Goal: Task Accomplishment & Management: Manage account settings

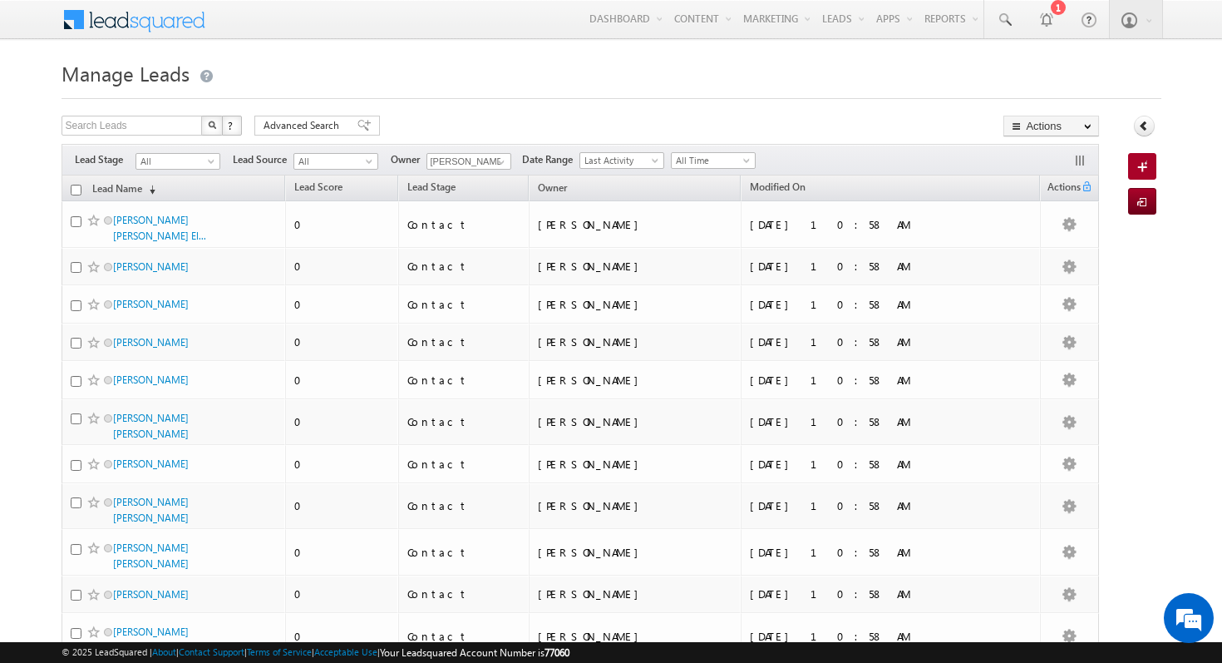
click at [76, 187] on input "checkbox" at bounding box center [76, 190] width 11 height 11
checkbox input "true"
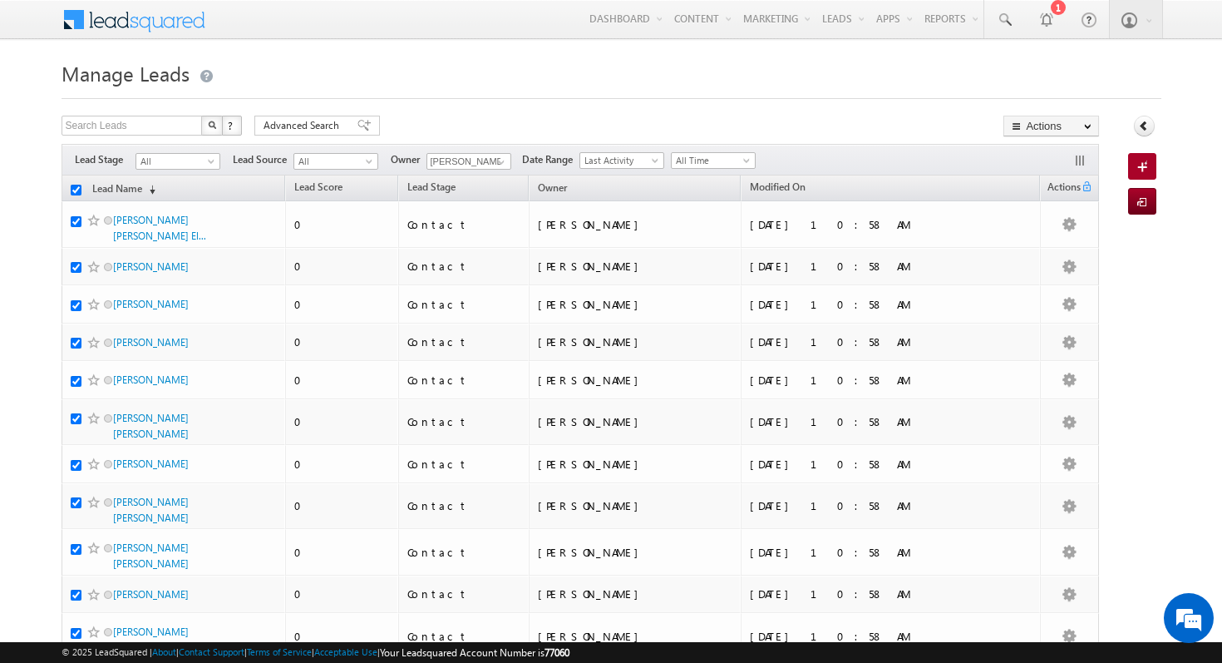
checkbox input "true"
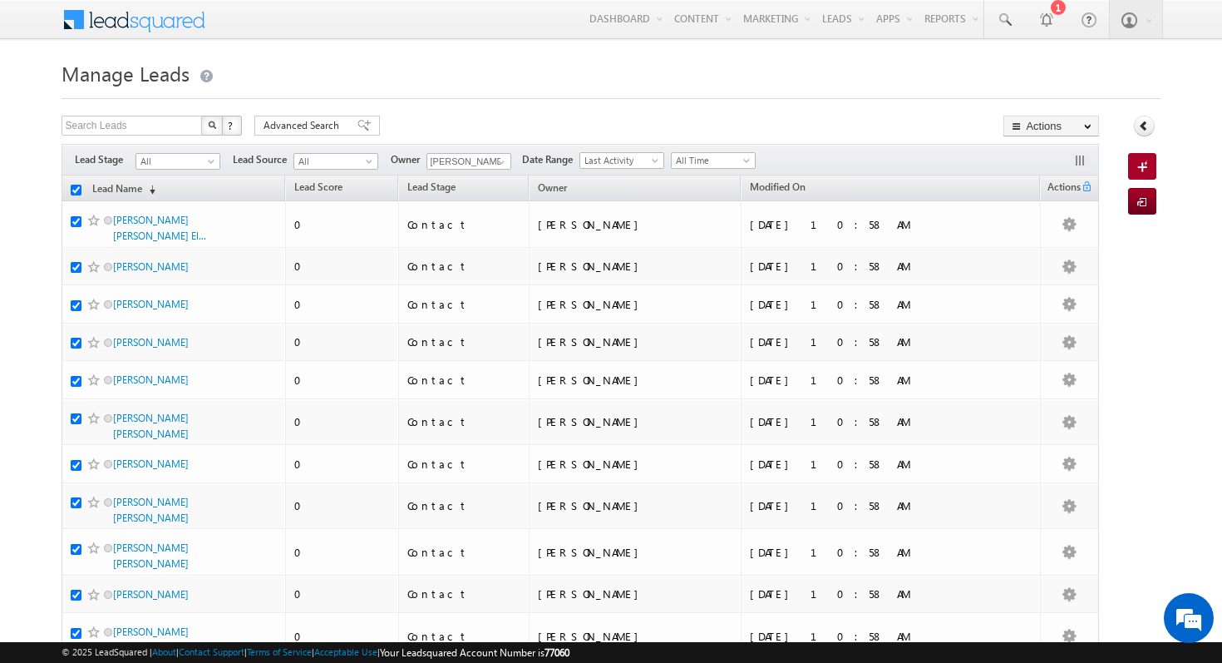
checkbox input "true"
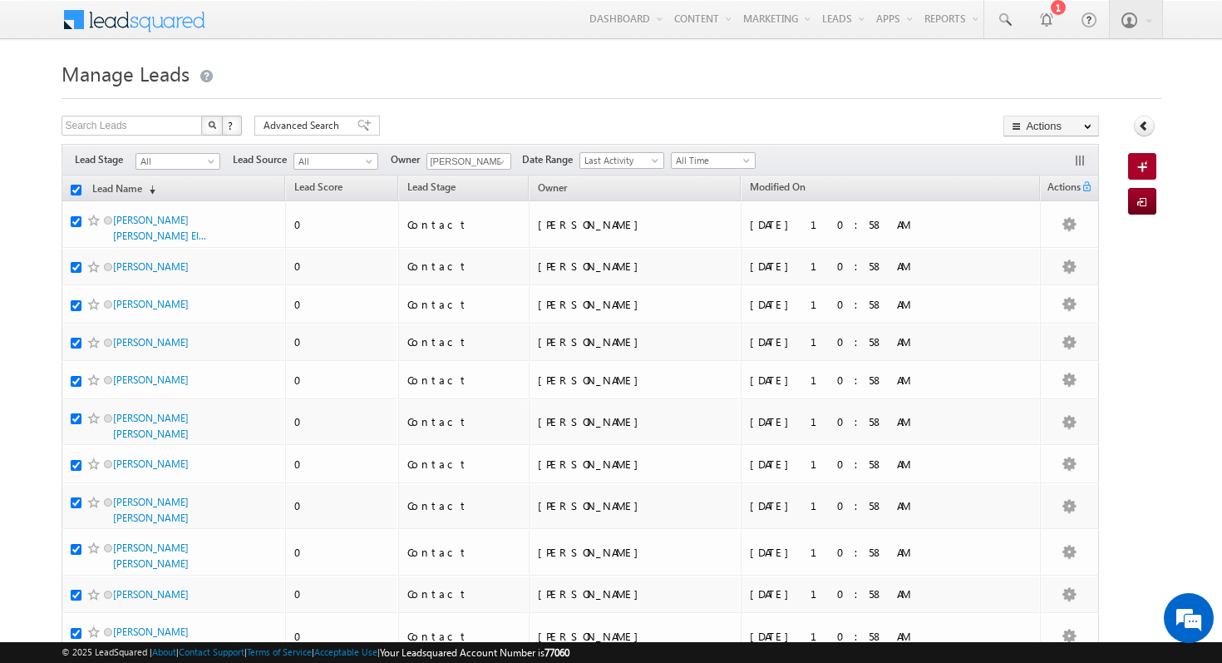
checkbox input "true"
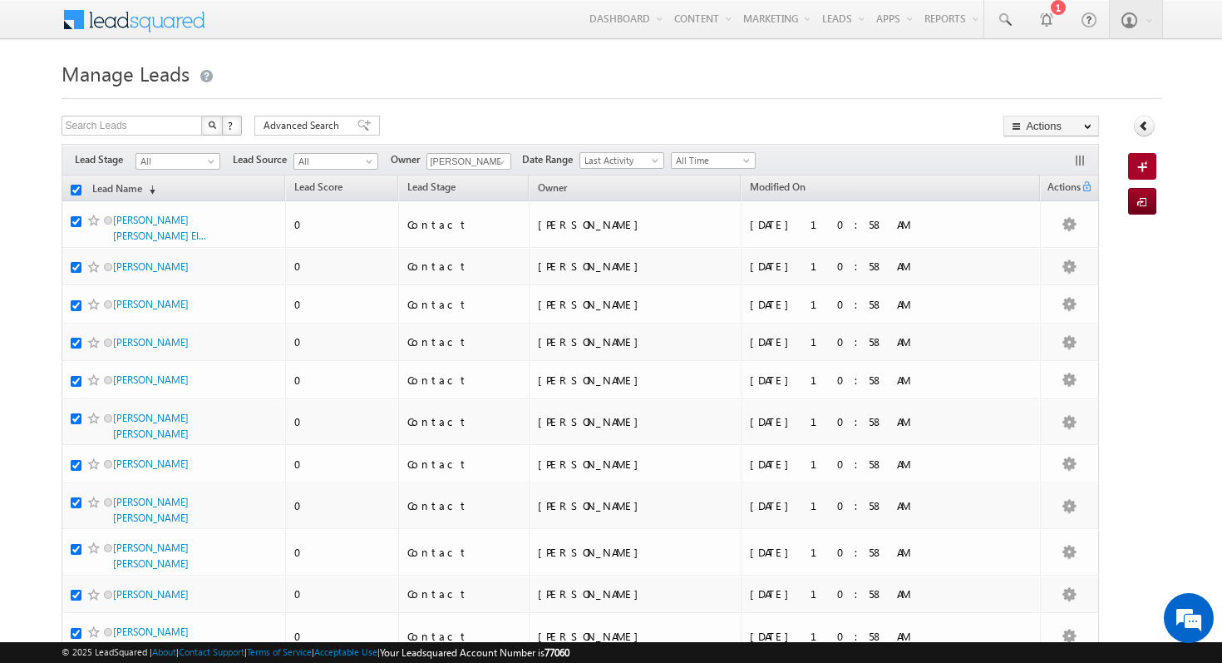
checkbox input "true"
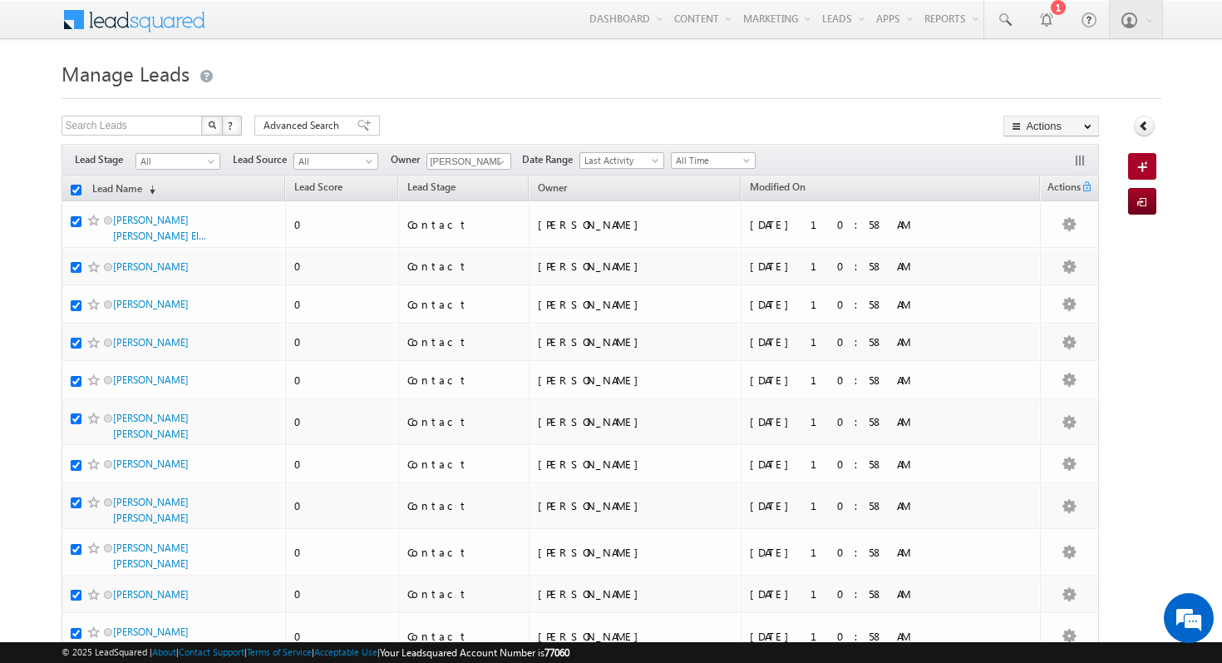
checkbox input "true"
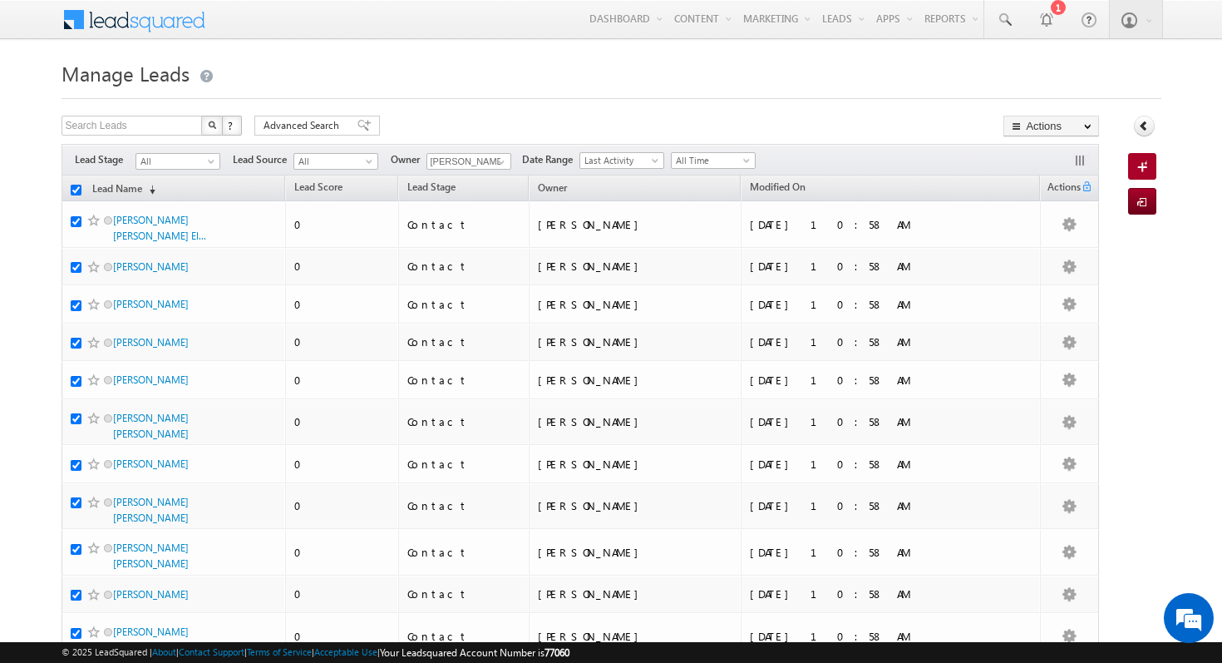
checkbox input "true"
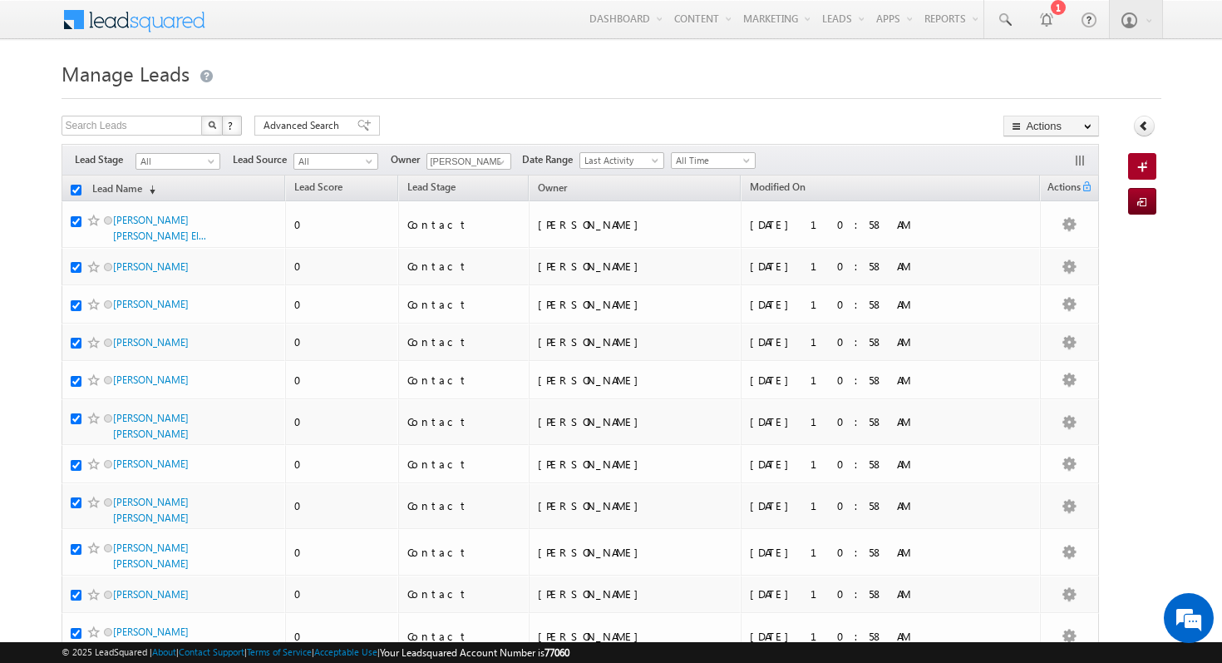
checkbox input "true"
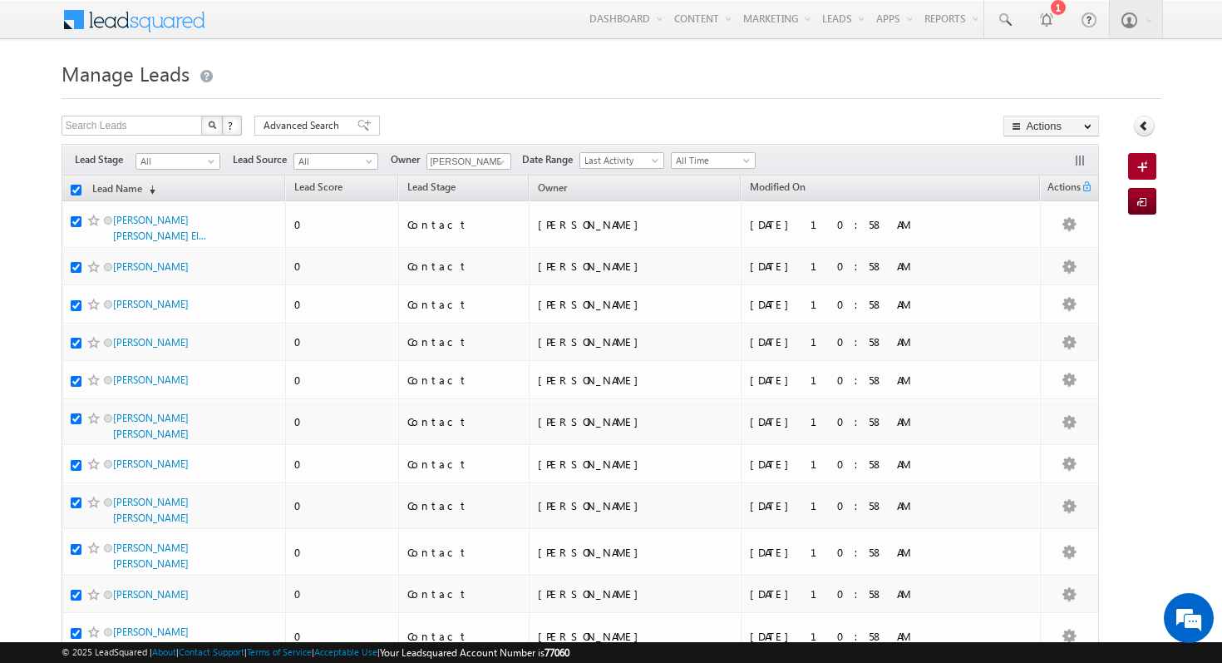
checkbox input "true"
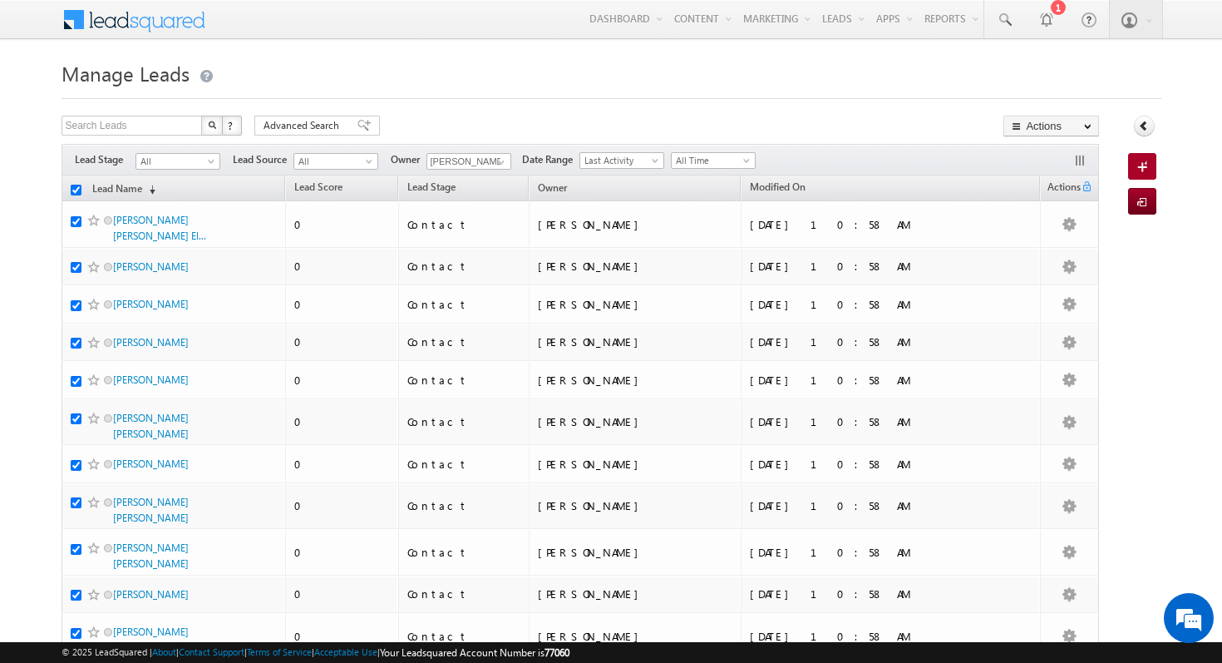
checkbox input "true"
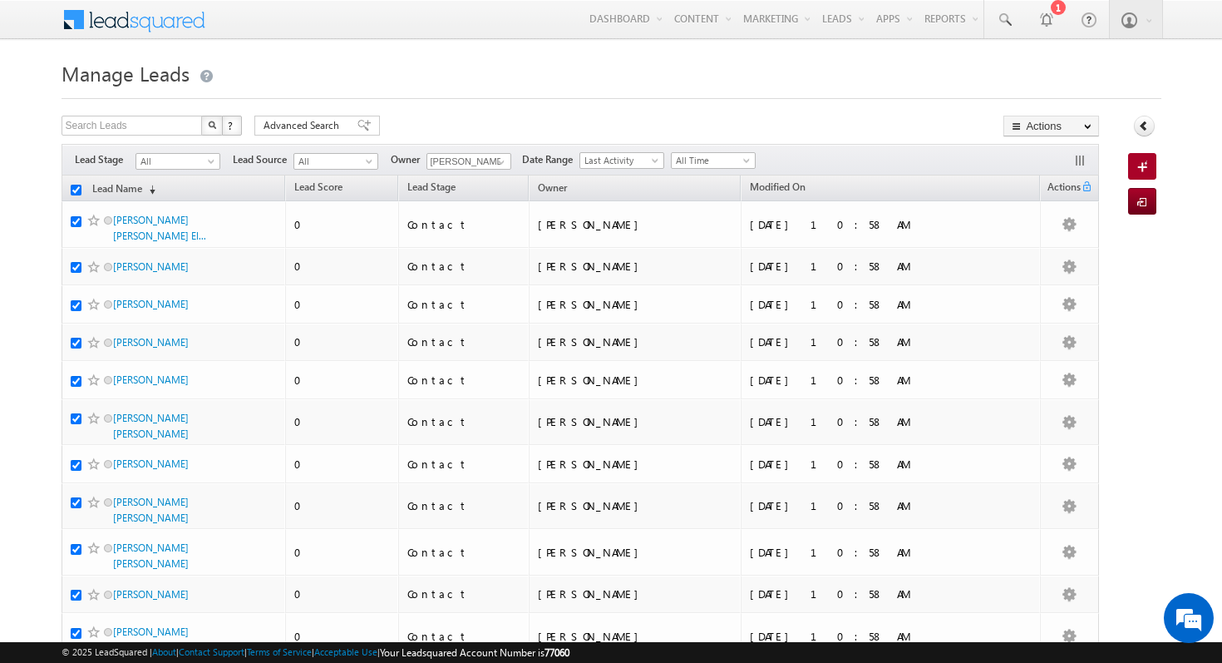
checkbox input "true"
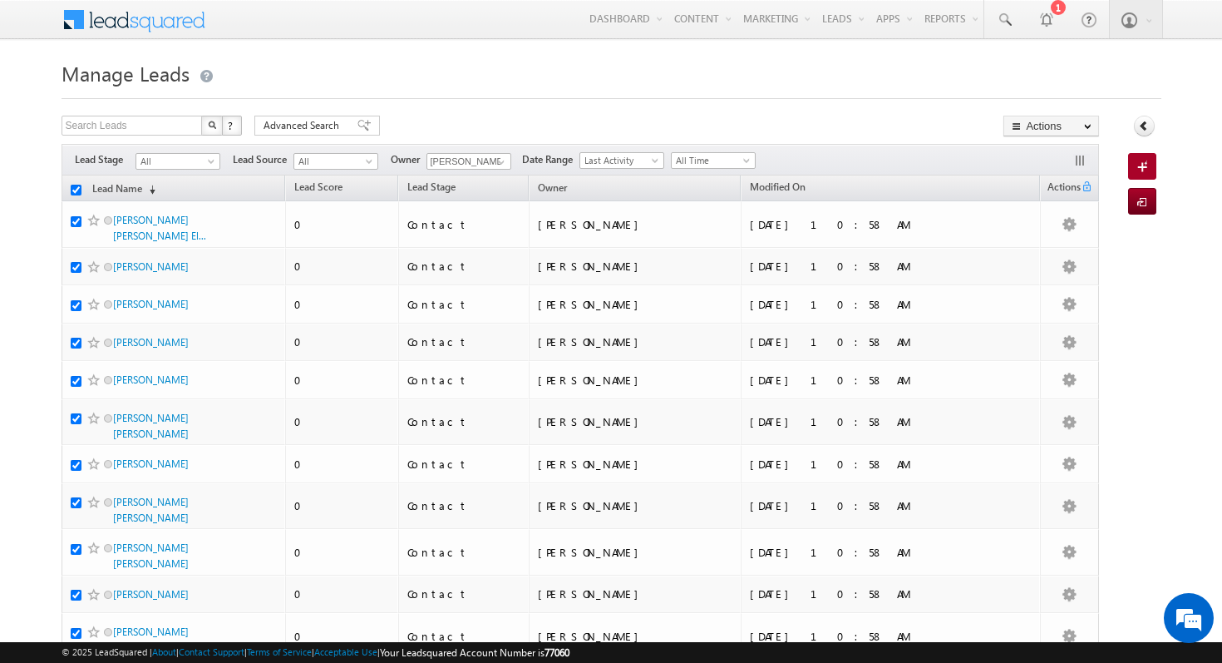
checkbox input "true"
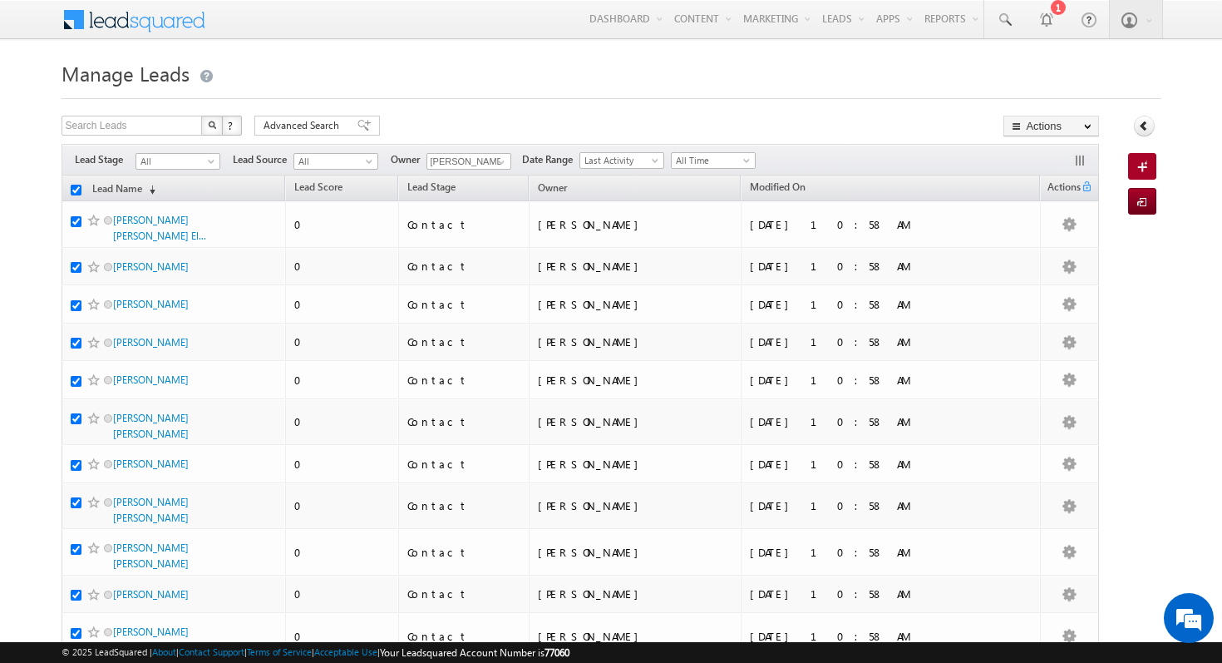
checkbox input "true"
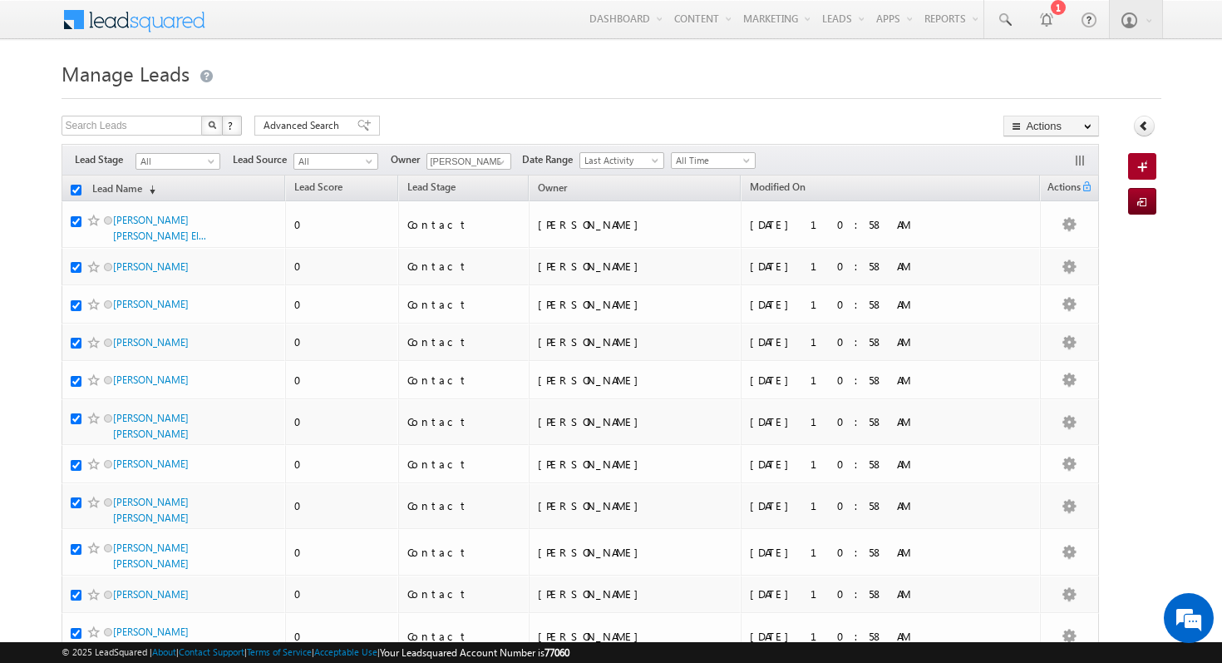
checkbox input "true"
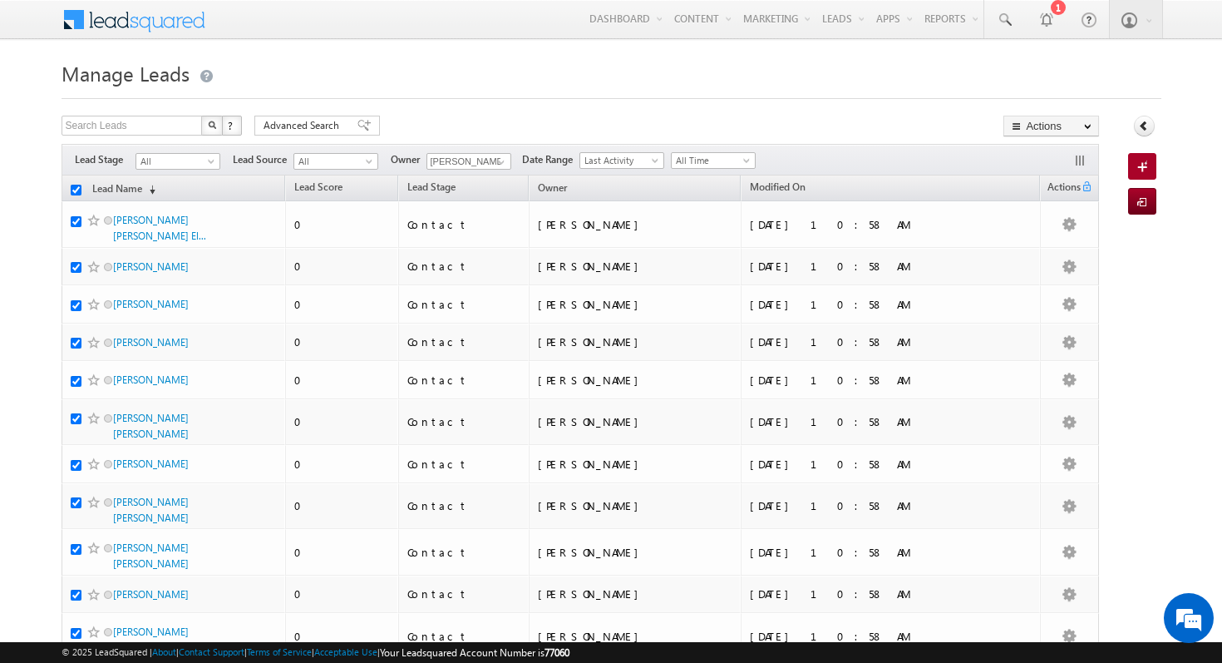
checkbox input "true"
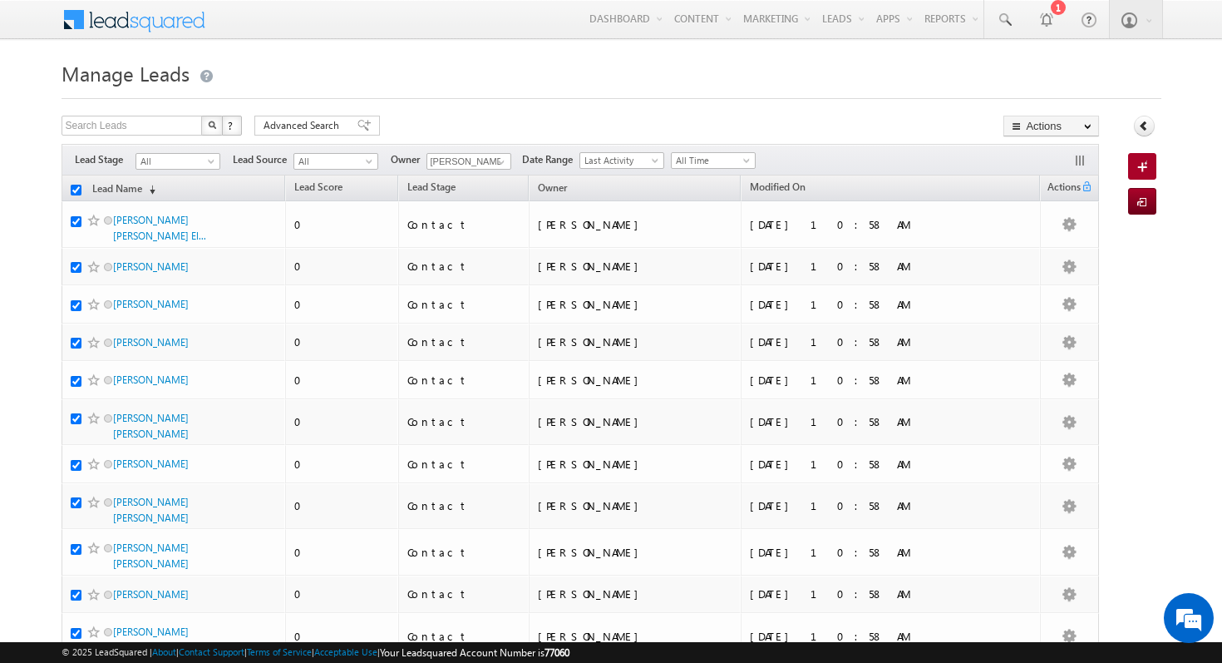
checkbox input "true"
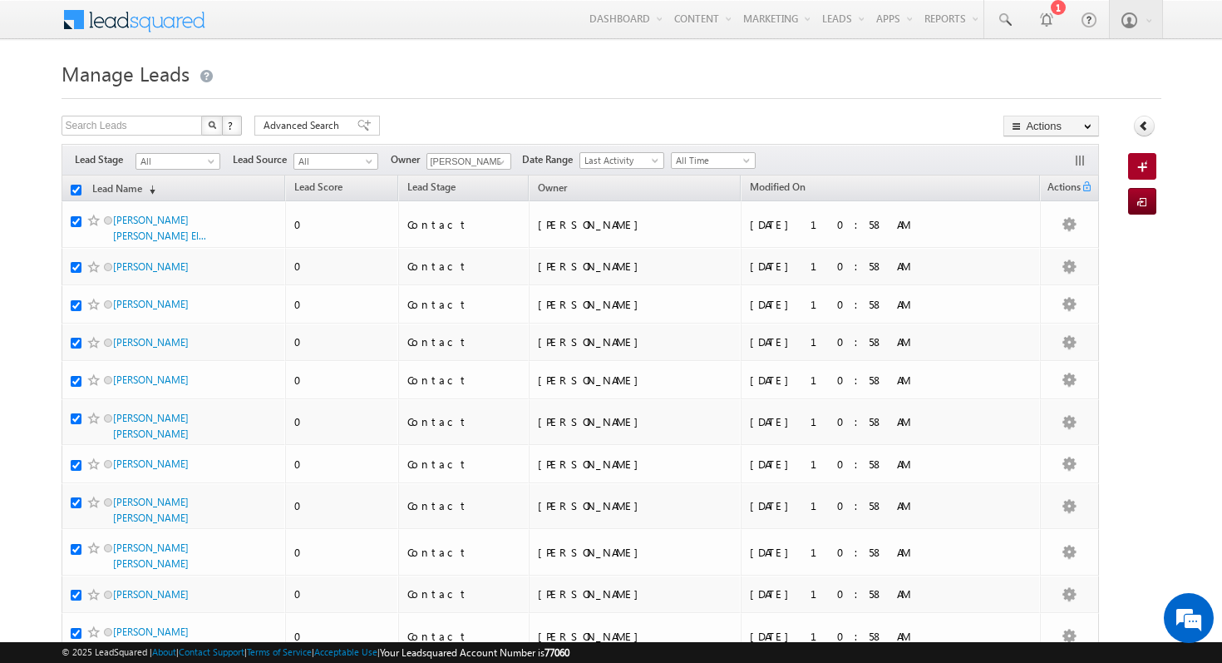
checkbox input "true"
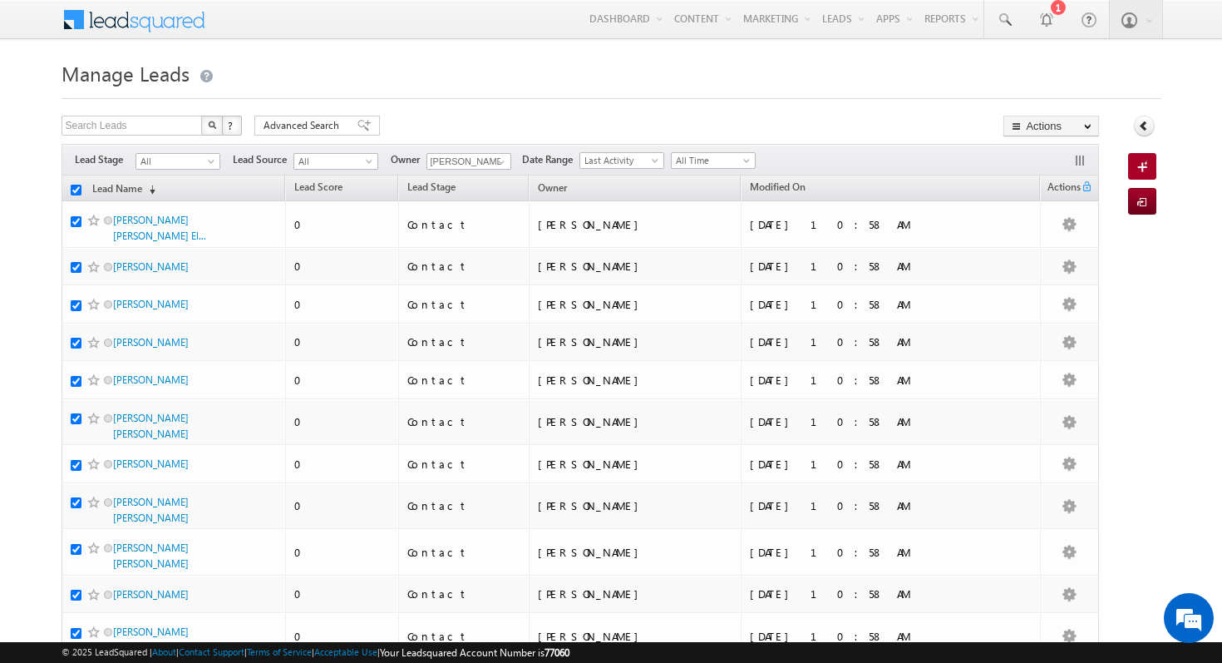
checkbox input "true"
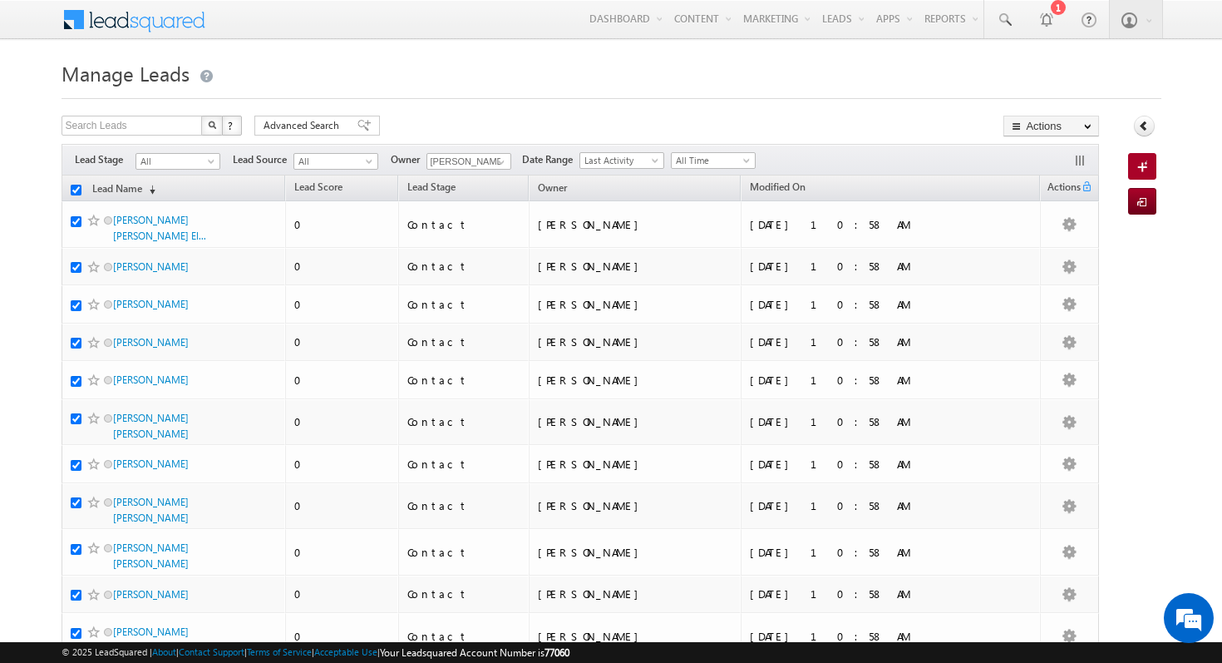
checkbox input "true"
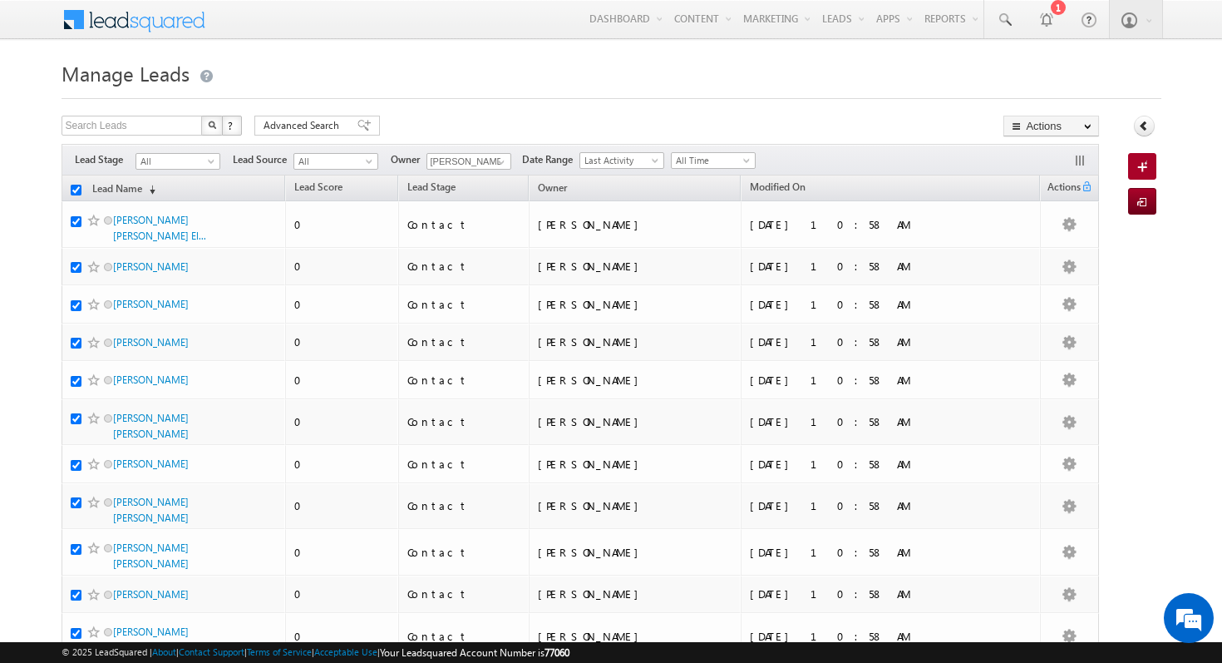
checkbox input "true"
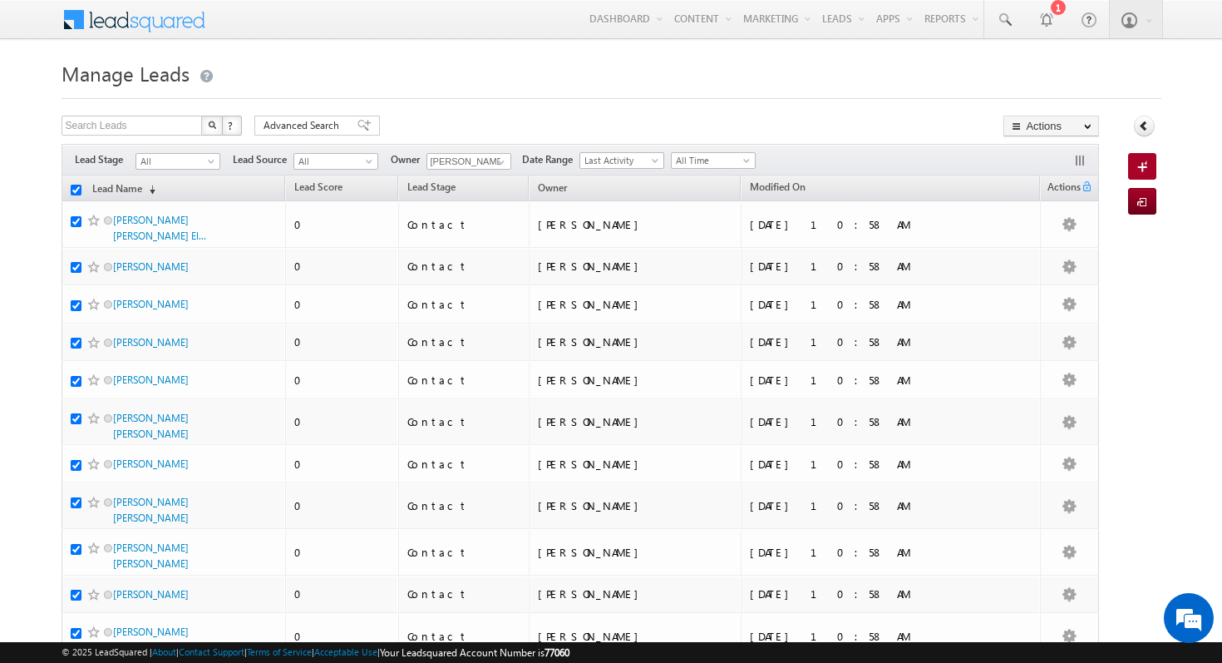
checkbox input "true"
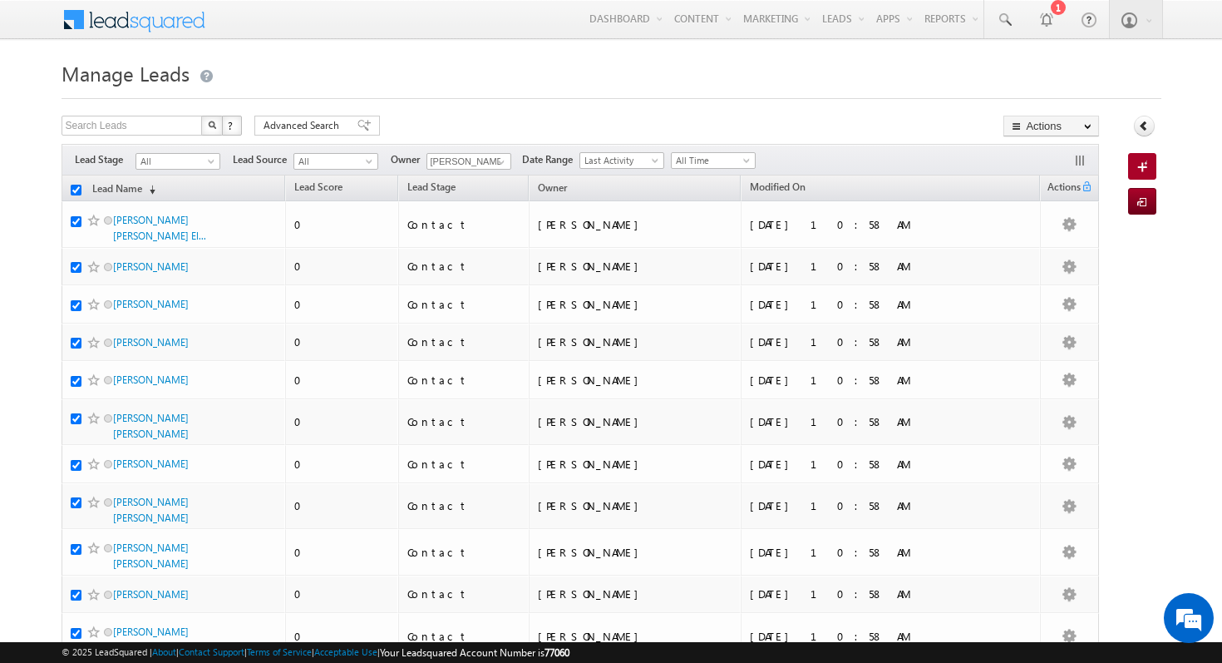
checkbox input "true"
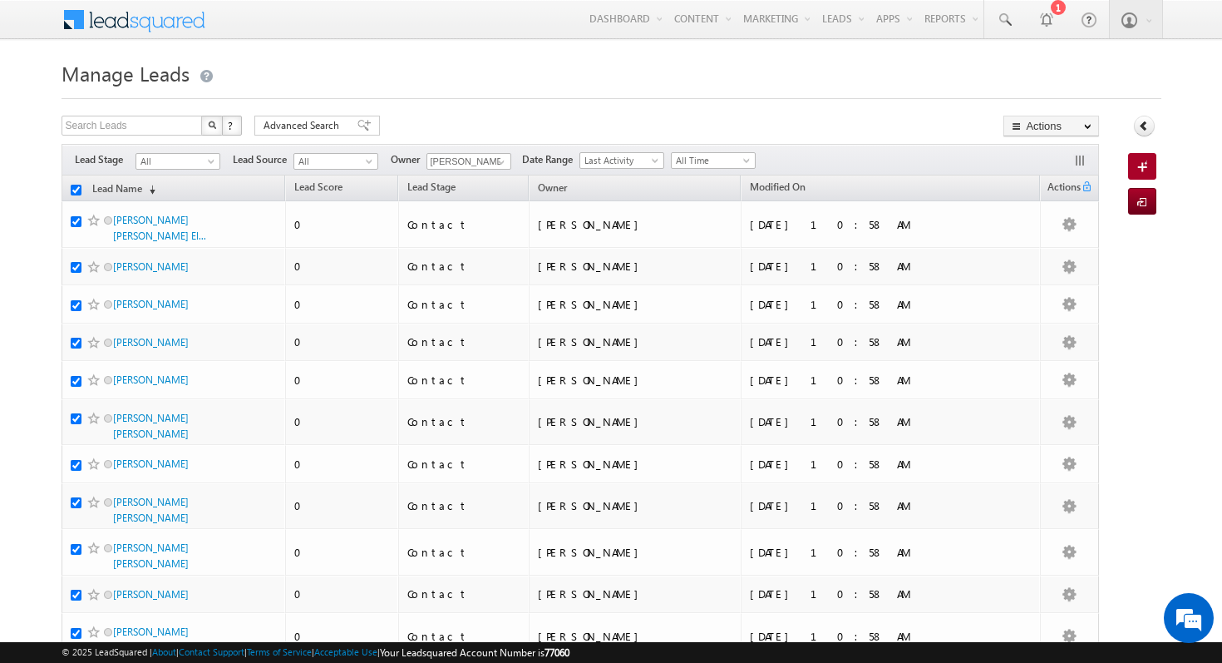
checkbox input "true"
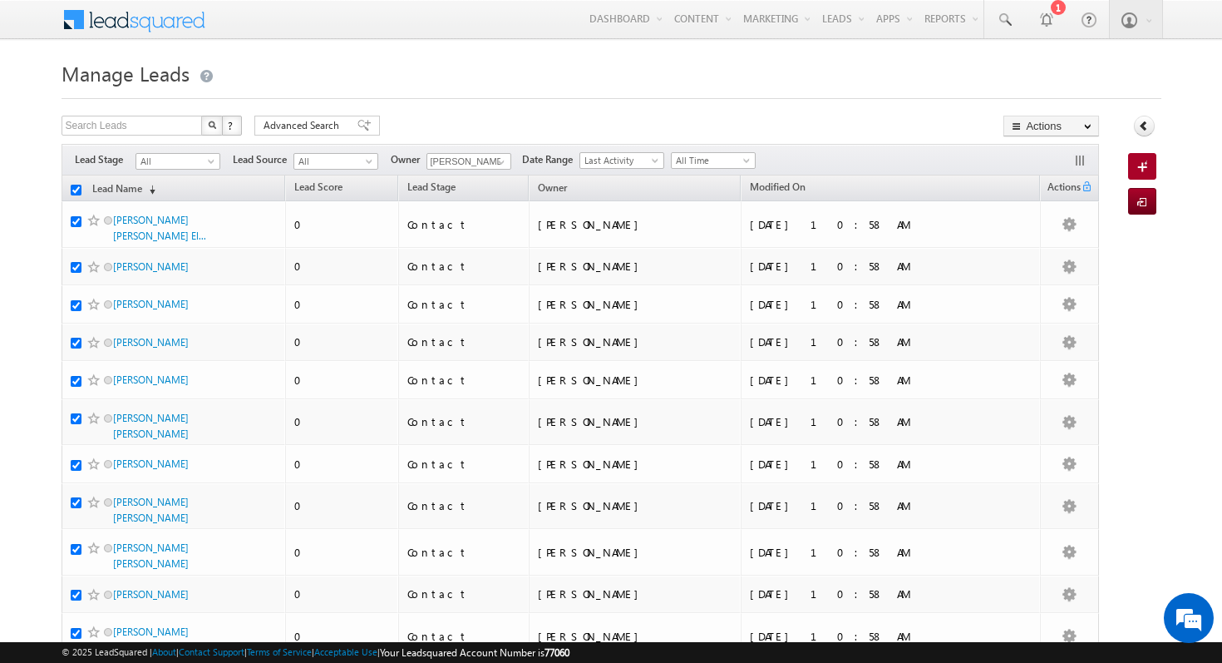
checkbox input "true"
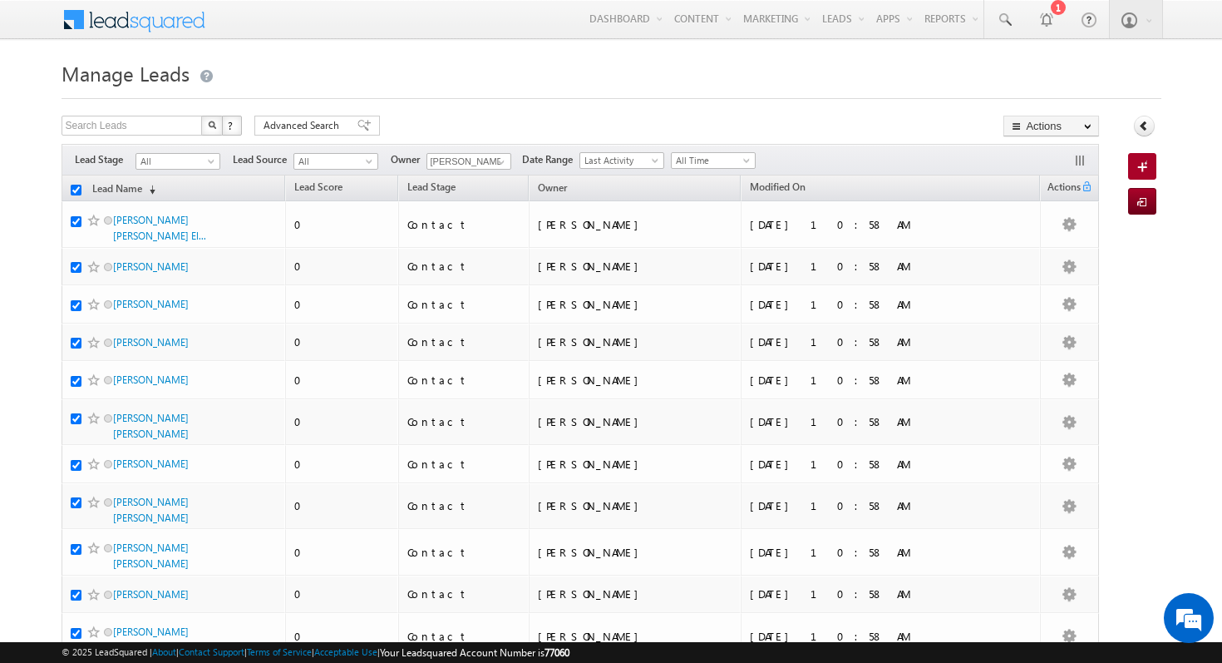
checkbox input "true"
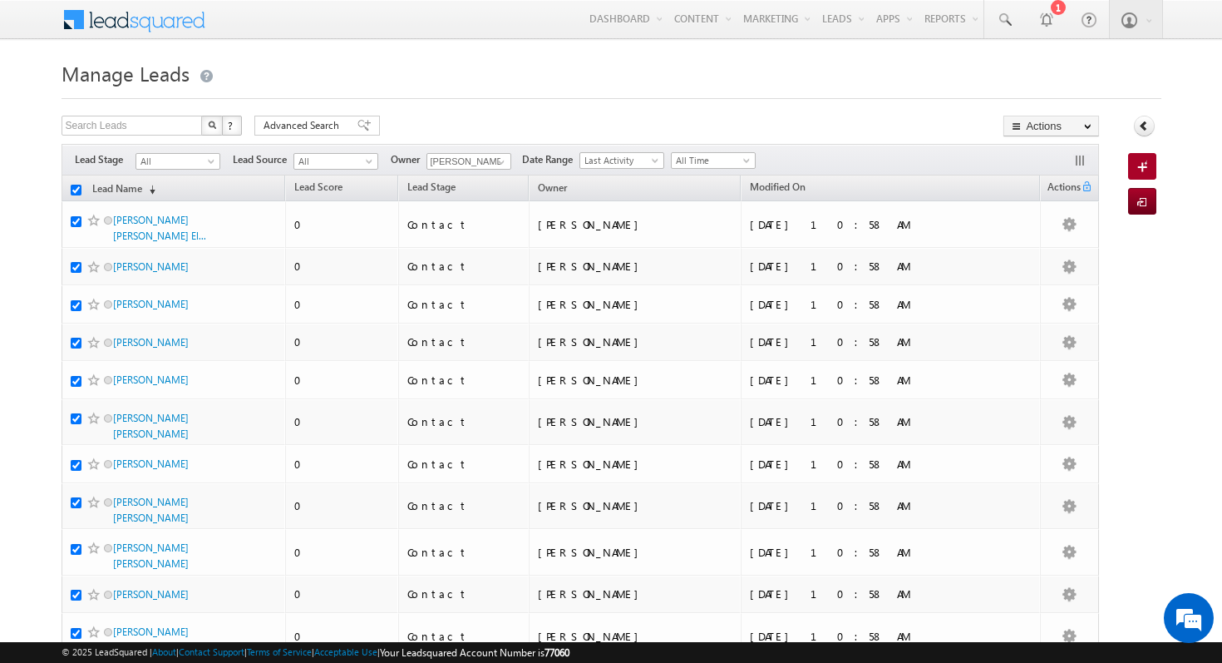
checkbox input "true"
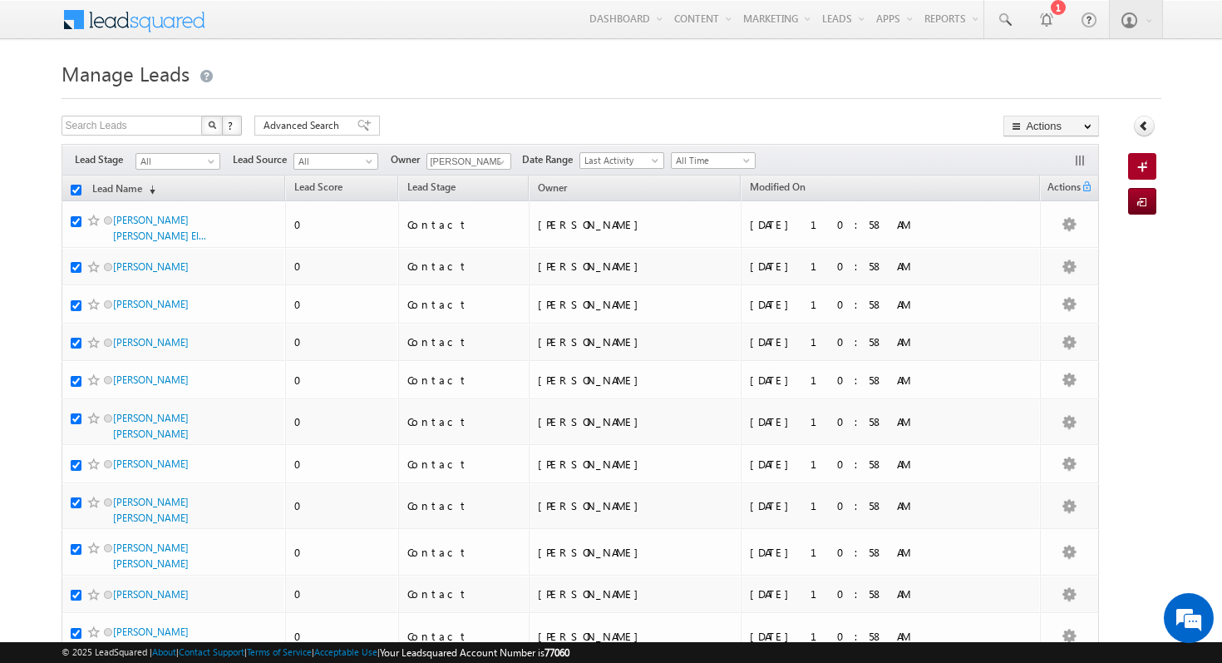
checkbox input "true"
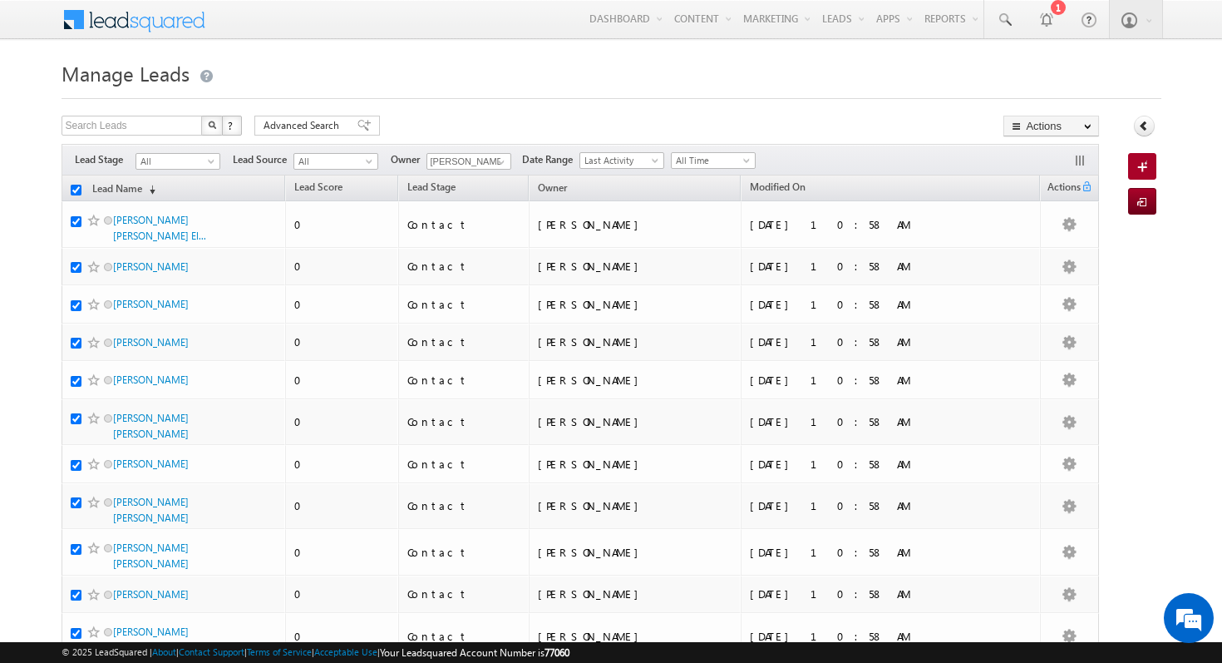
checkbox input "true"
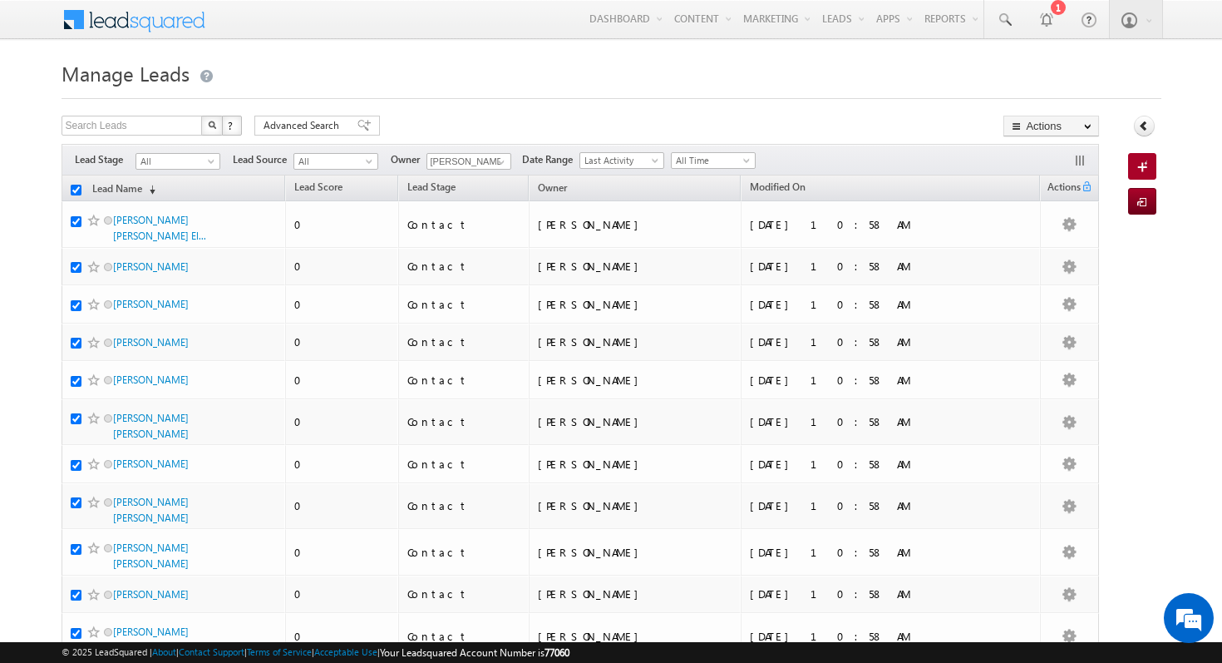
checkbox input "true"
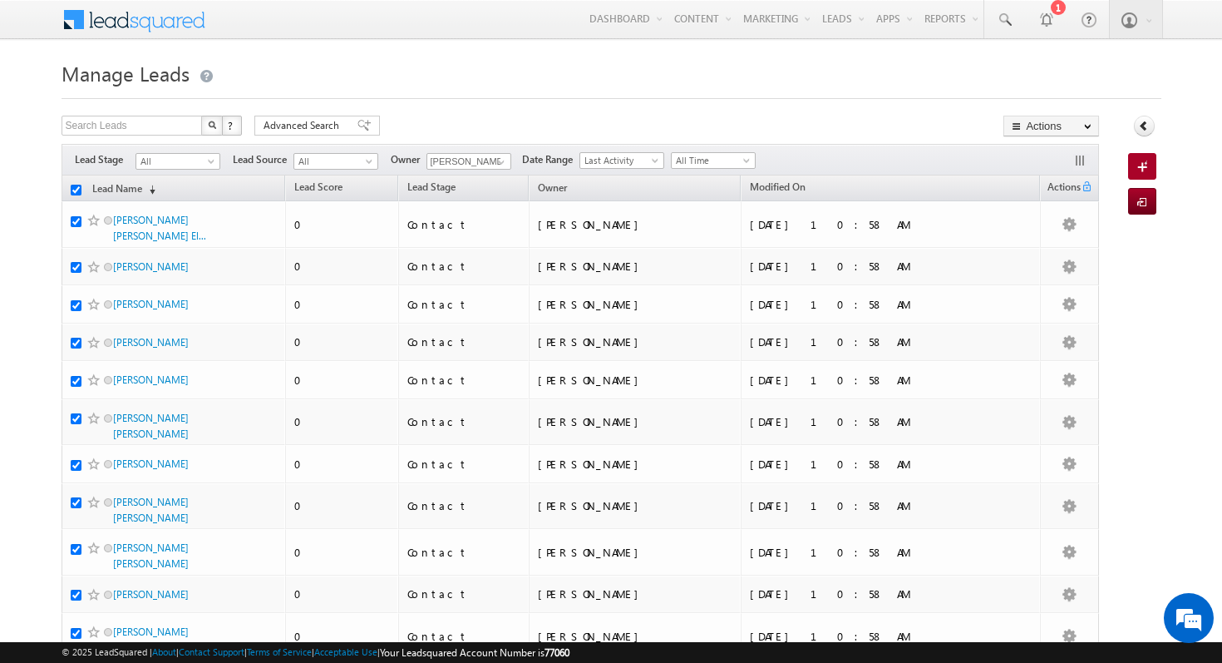
checkbox input "true"
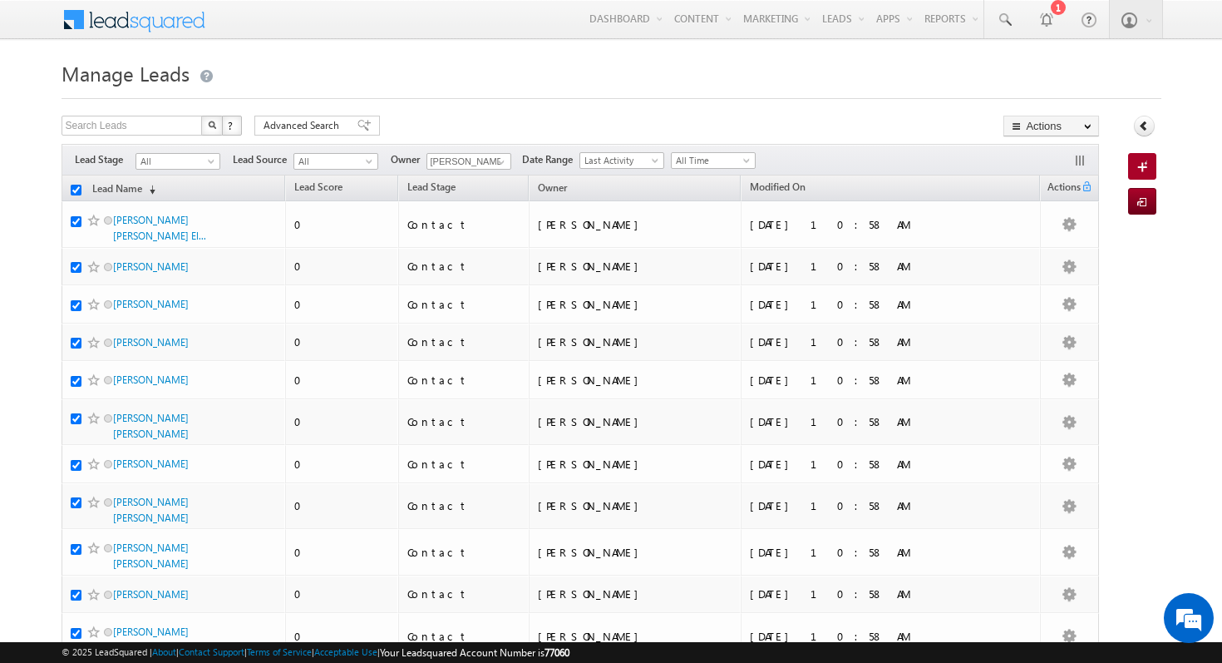
checkbox input "true"
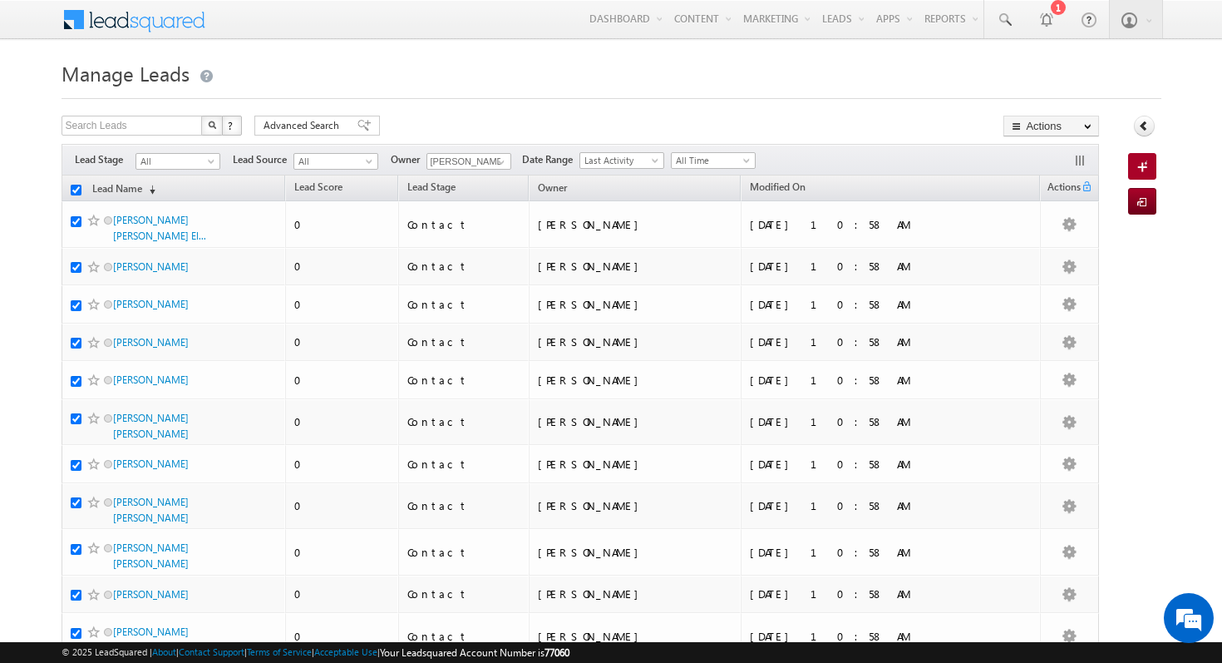
checkbox input "true"
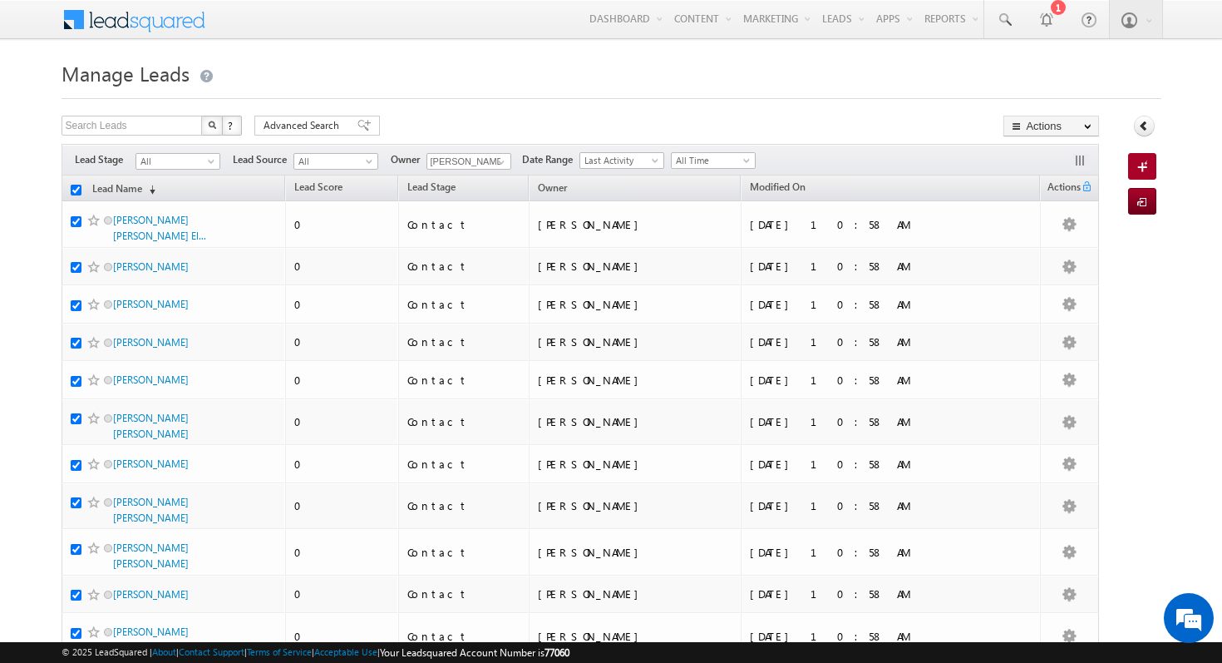
checkbox input "true"
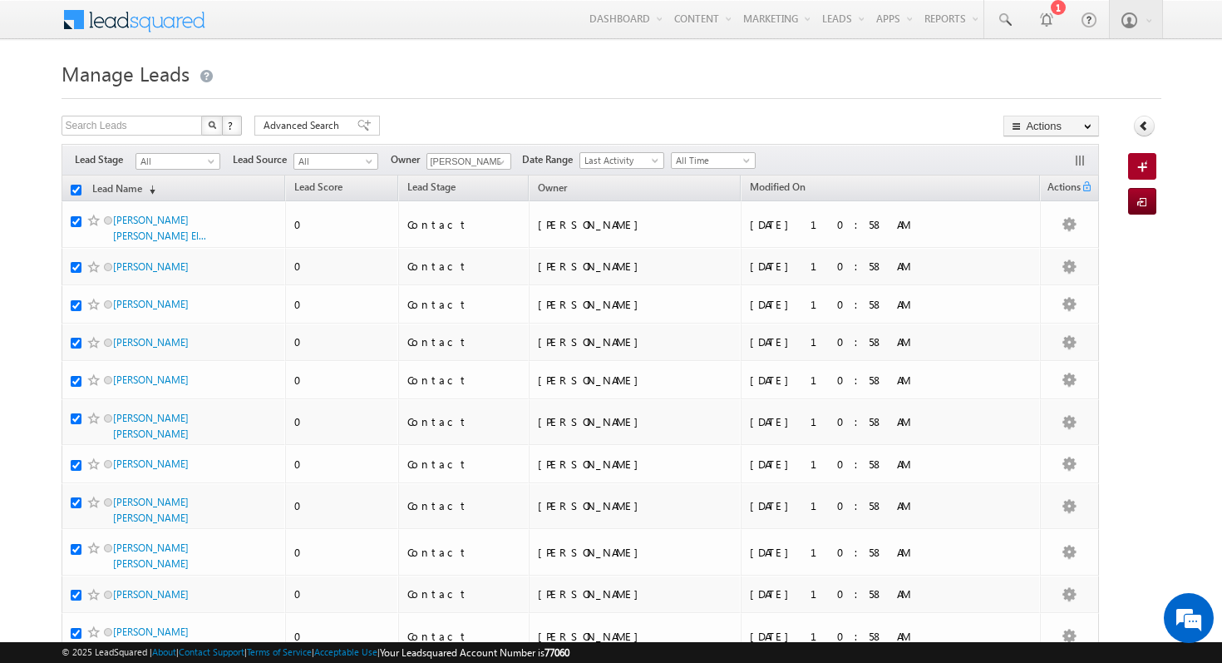
checkbox input "true"
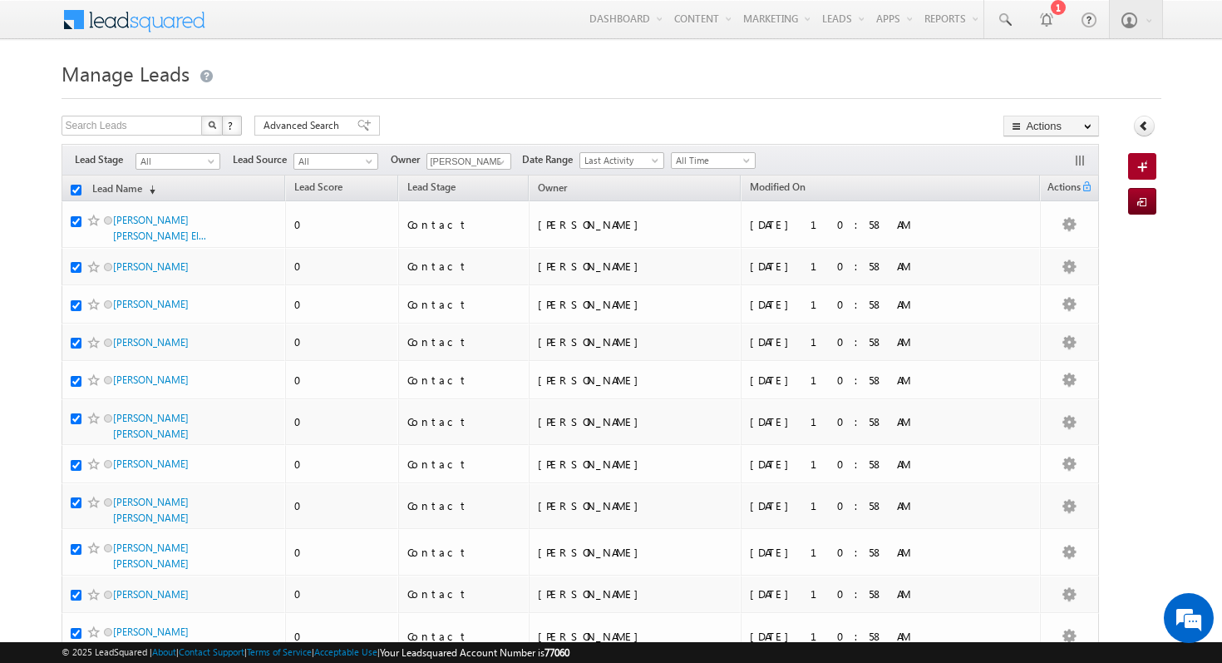
checkbox input "true"
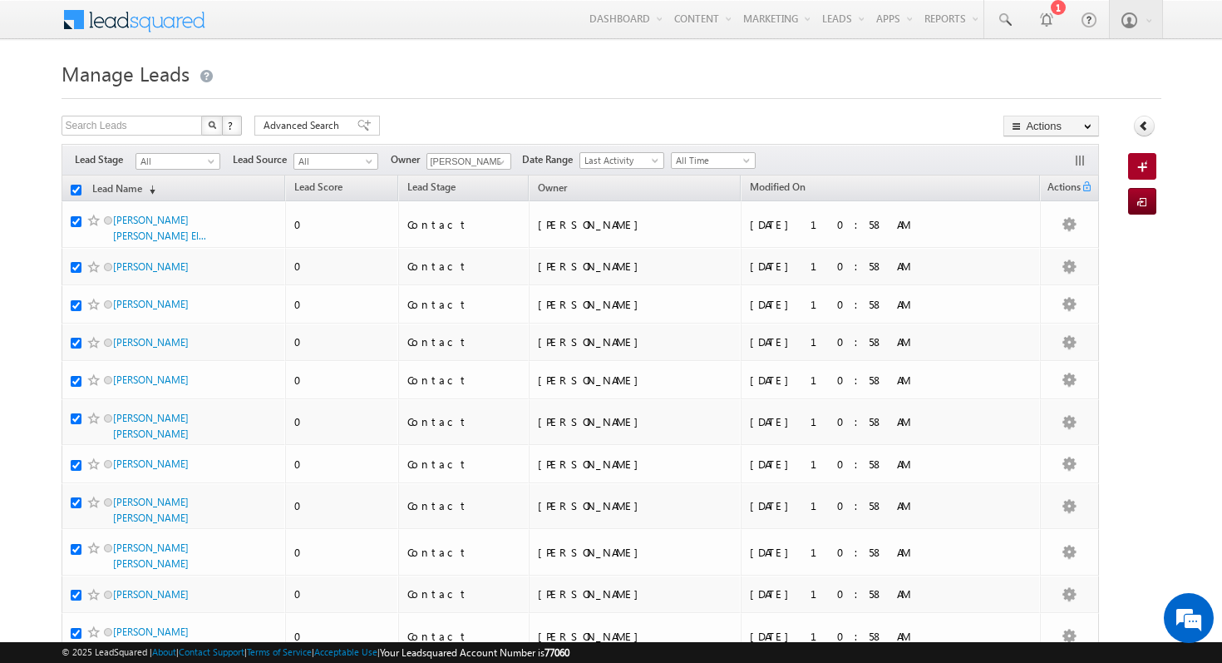
checkbox input "true"
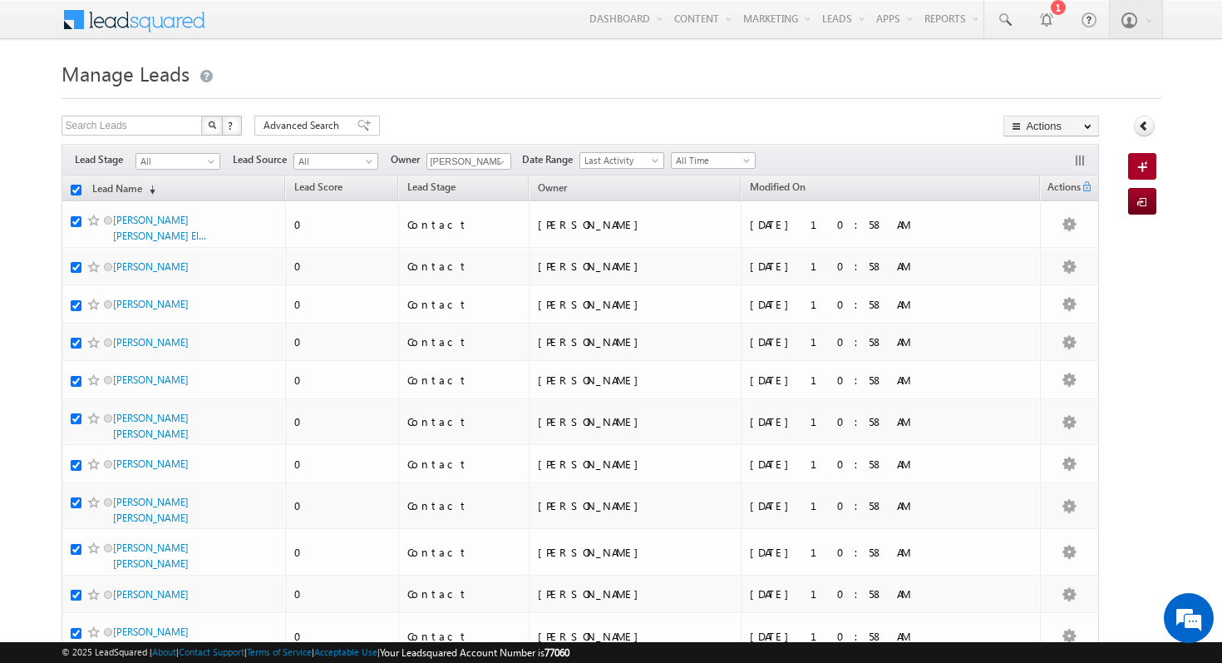
checkbox input "true"
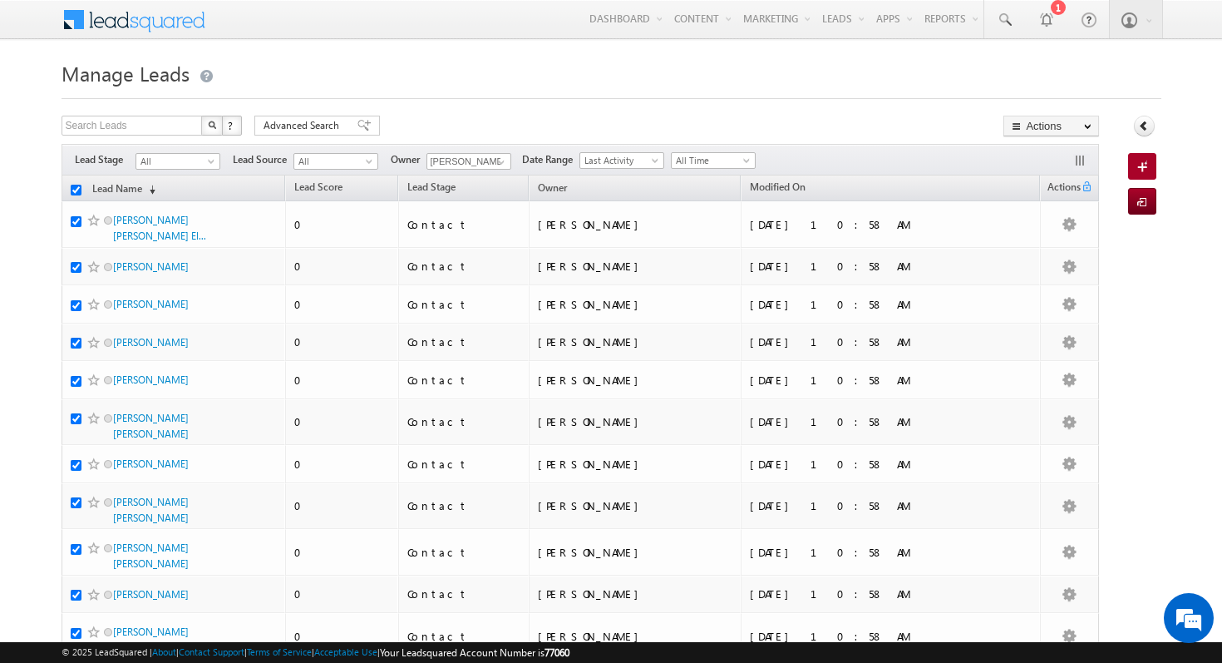
checkbox input "true"
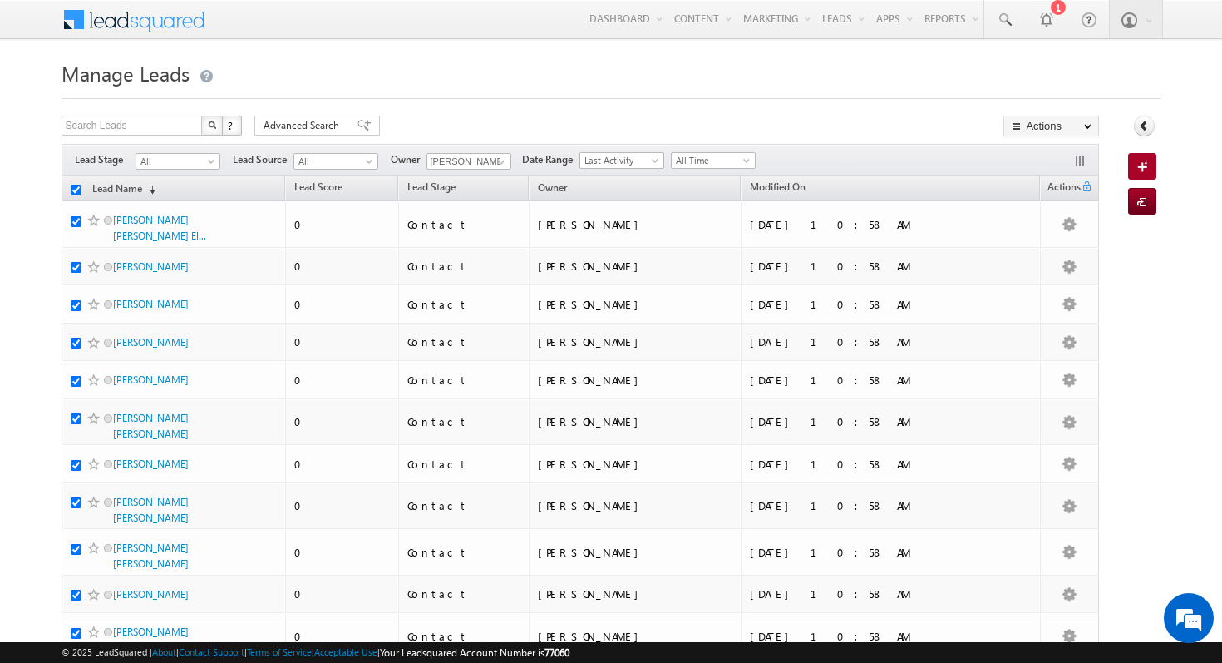
checkbox input "true"
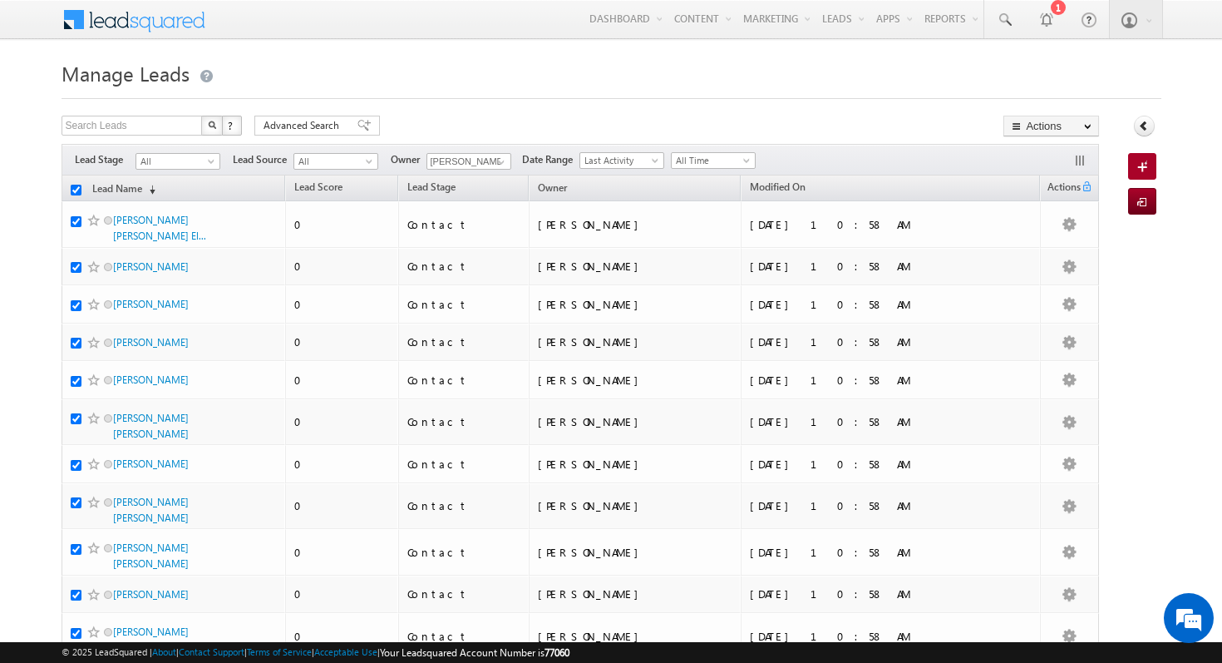
checkbox input "true"
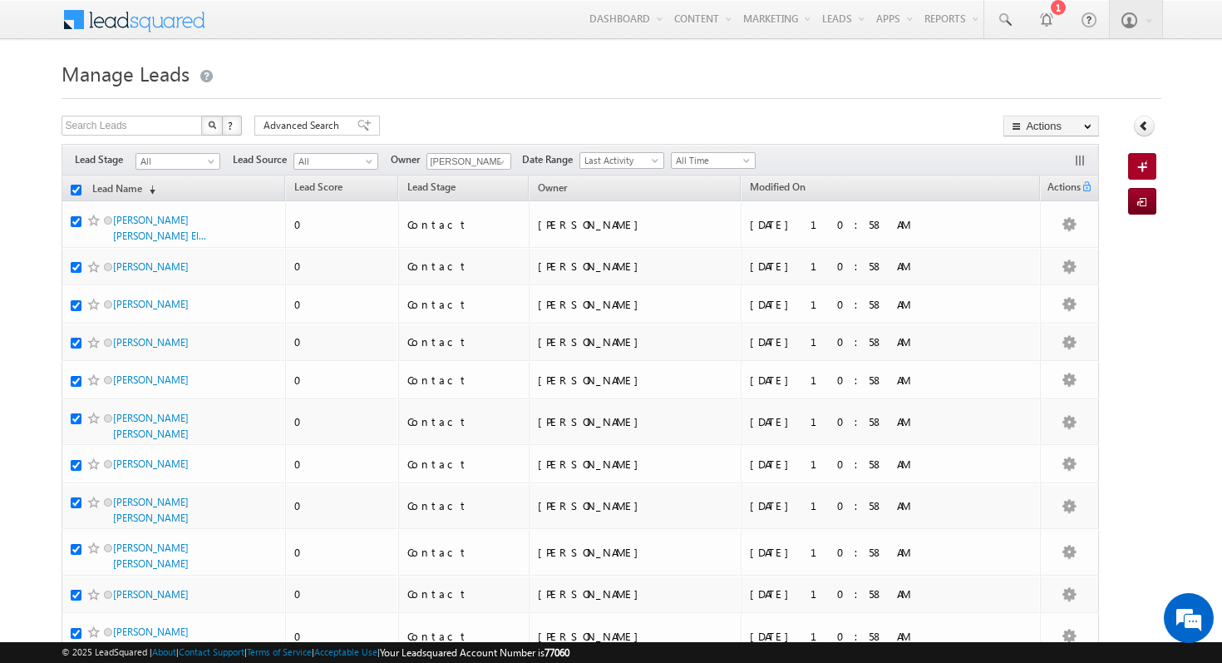
checkbox input "true"
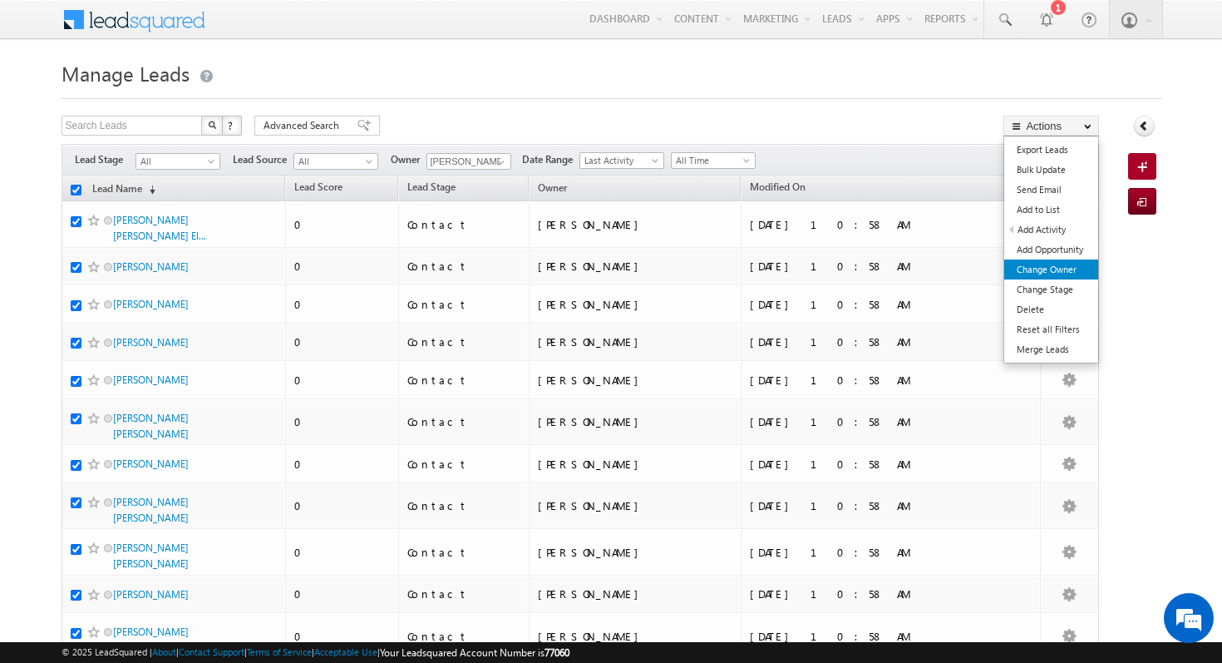
click at [1078, 277] on link "Change Owner" at bounding box center [1051, 269] width 94 height 20
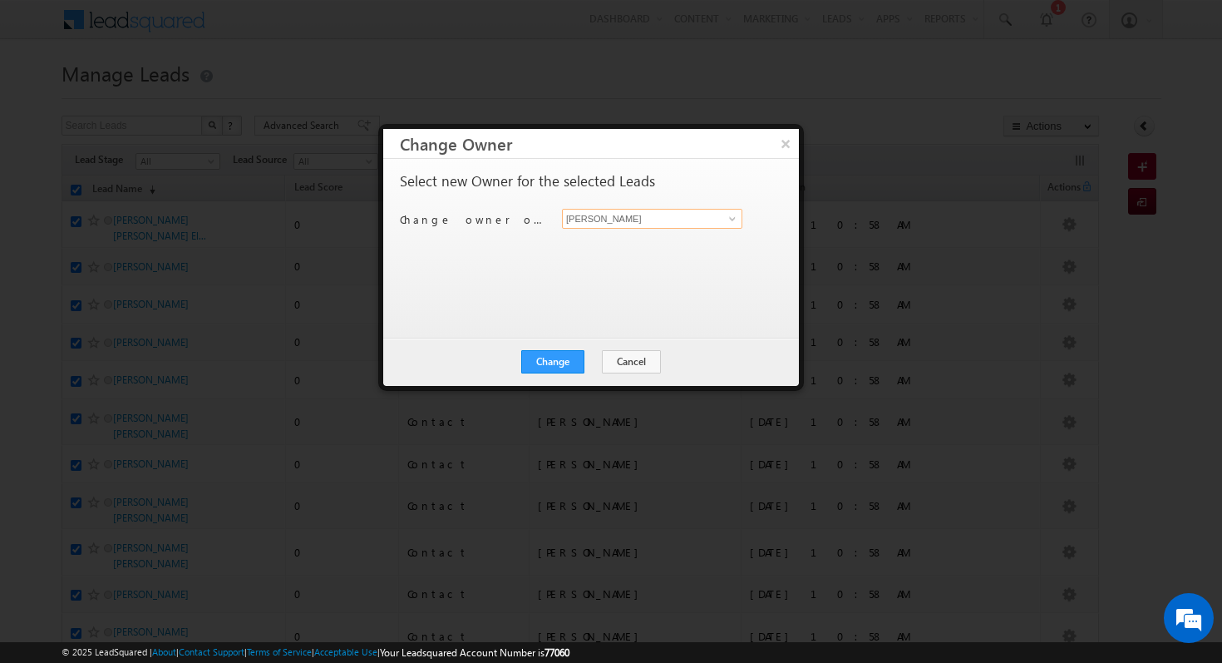
click at [674, 220] on input "[PERSON_NAME]" at bounding box center [652, 219] width 180 height 20
click at [737, 218] on span at bounding box center [732, 218] width 13 height 13
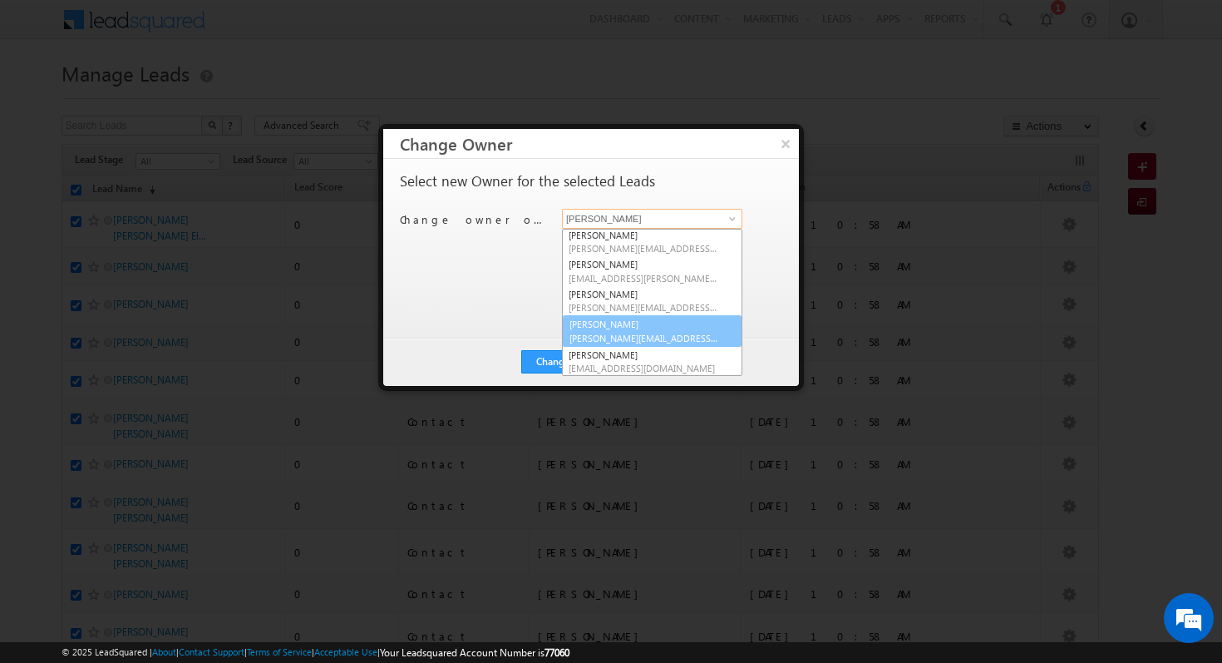
scroll to position [2, 0]
click at [652, 329] on link "[PERSON_NAME] [PERSON_NAME][EMAIL_ADDRESS][PERSON_NAME][DOMAIN_NAME]" at bounding box center [652, 331] width 180 height 32
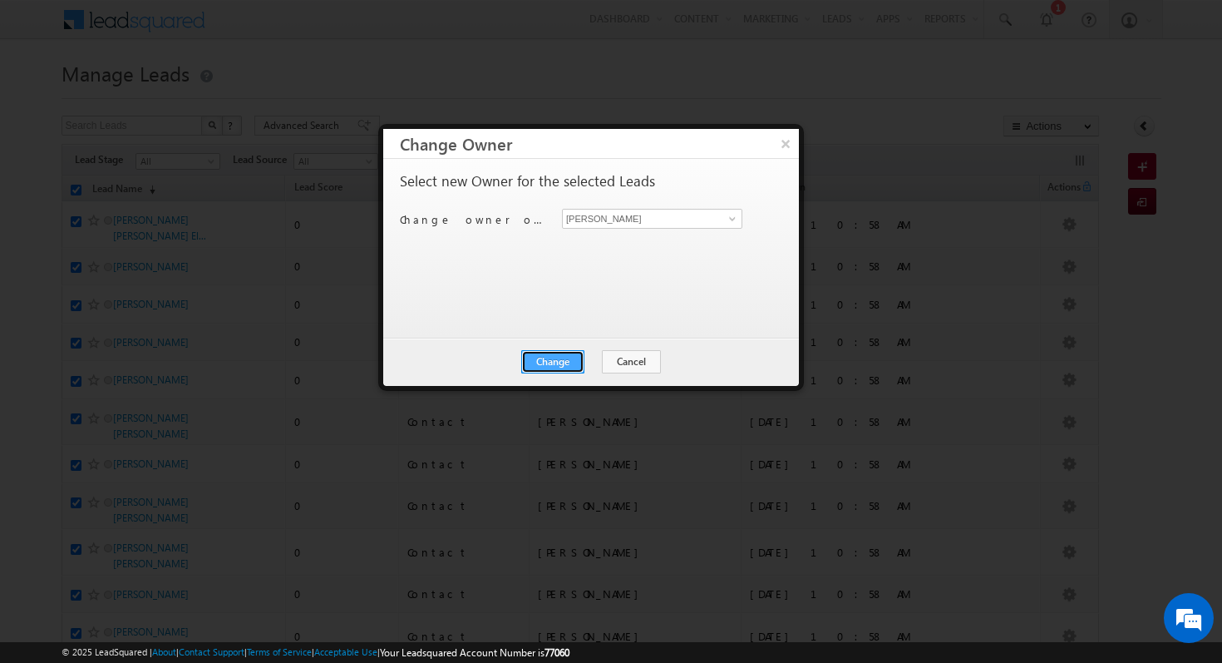
click at [570, 357] on button "Change" at bounding box center [552, 361] width 63 height 23
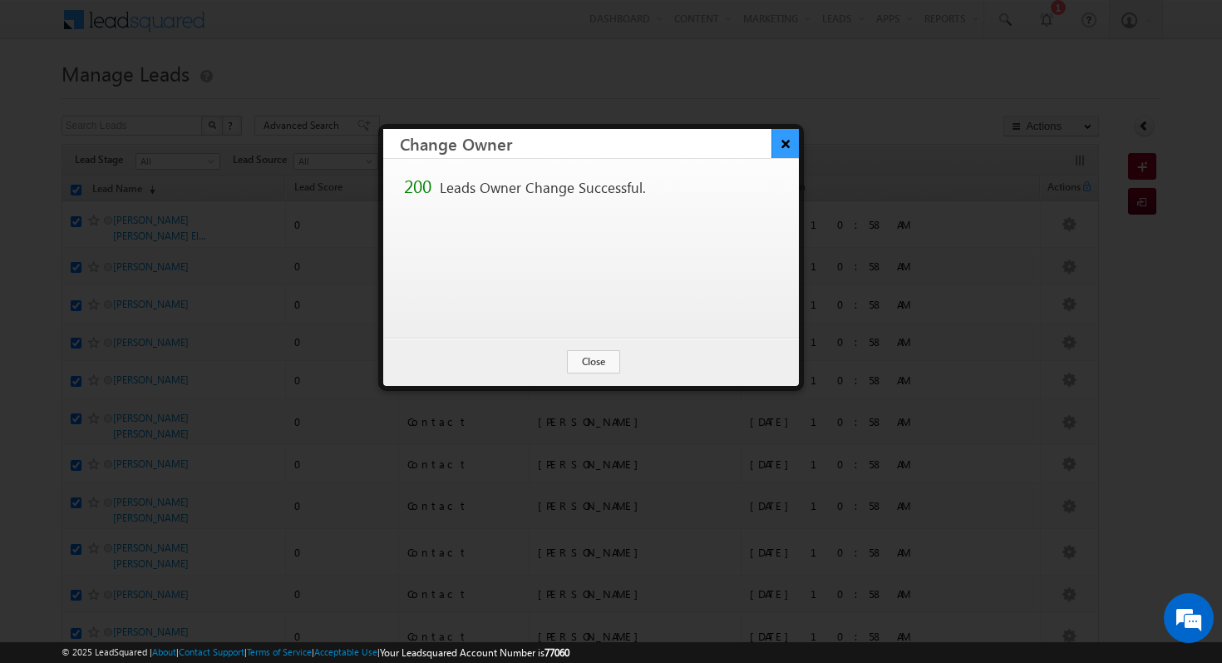
click at [784, 147] on button "×" at bounding box center [785, 143] width 27 height 29
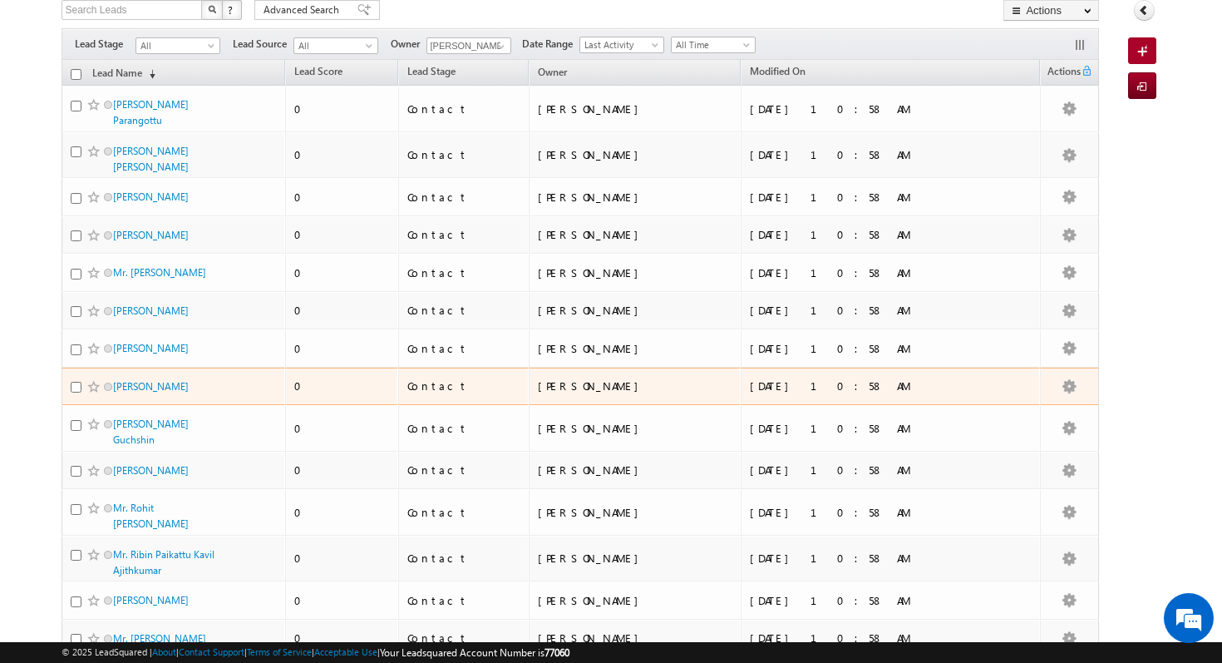
scroll to position [0, 0]
